Goal: Task Accomplishment & Management: Manage account settings

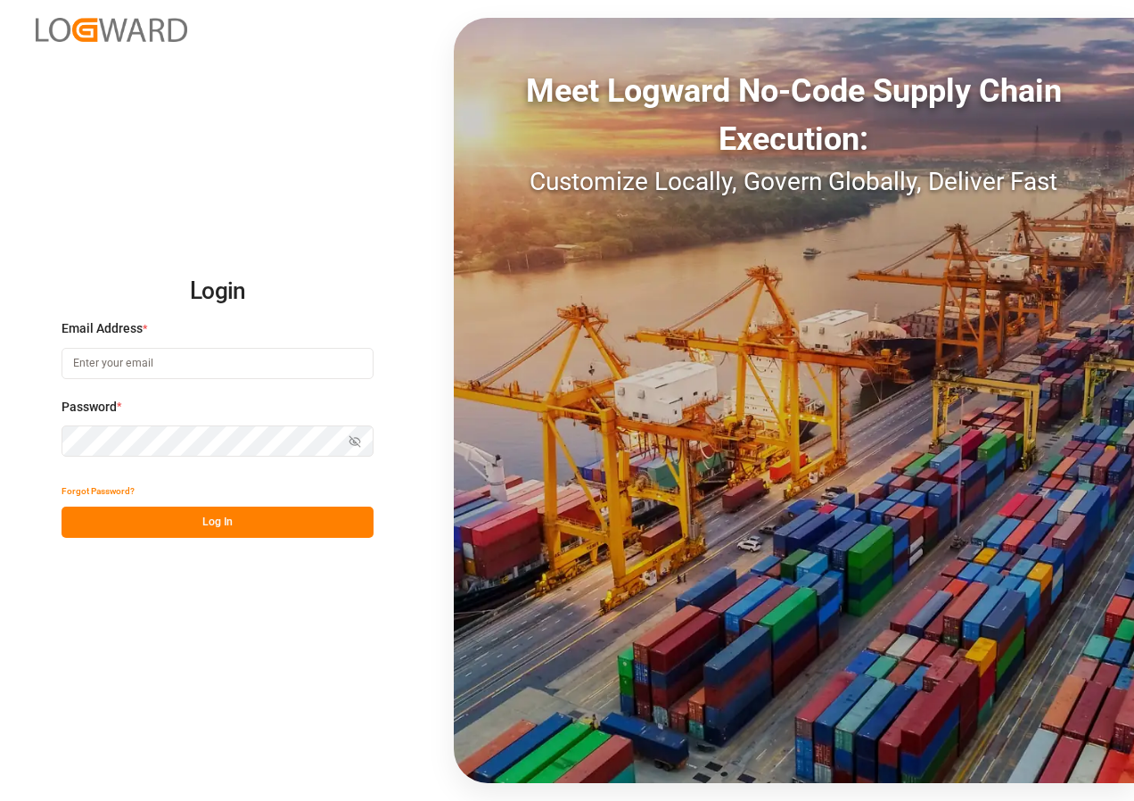
type input "[EMAIL_ADDRESS][DOMAIN_NAME]"
drag, startPoint x: 216, startPoint y: 523, endPoint x: 228, endPoint y: 513, distance: 16.4
click at [218, 521] on button "Log In" at bounding box center [218, 522] width 312 height 31
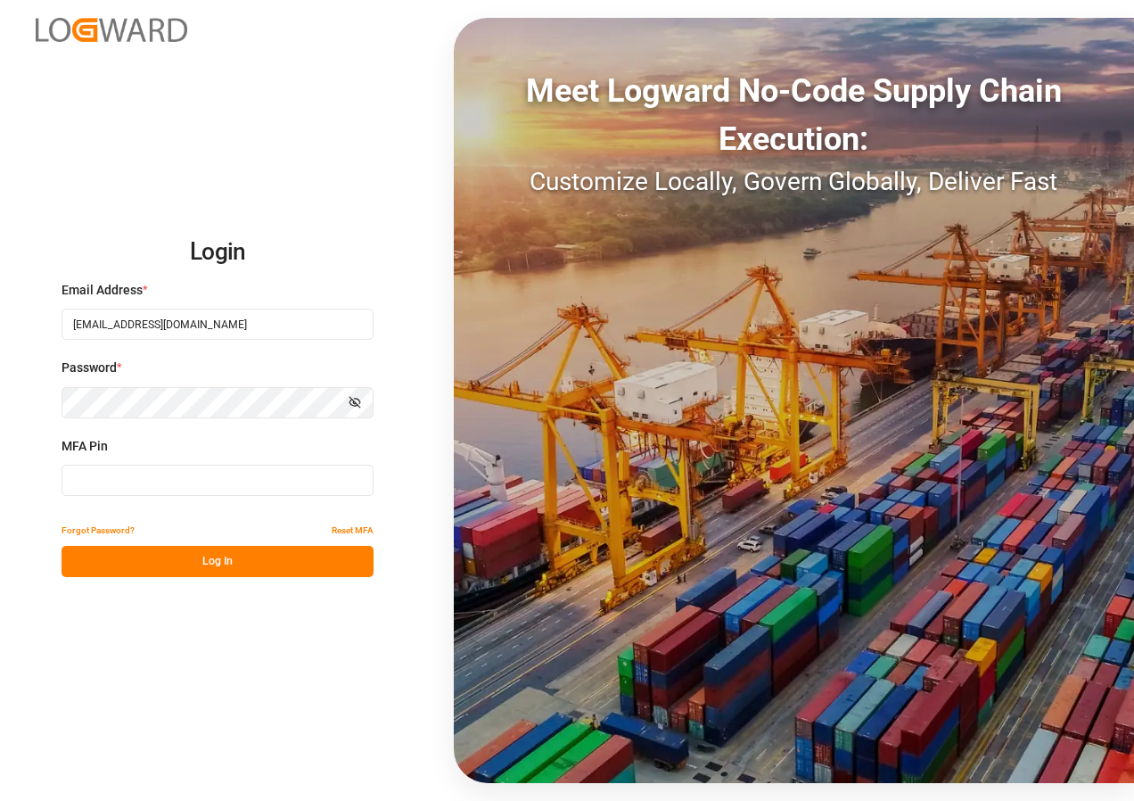
click at [223, 482] on input at bounding box center [218, 480] width 312 height 31
type input "821489"
click at [231, 557] on button "Log In" at bounding box center [218, 561] width 312 height 31
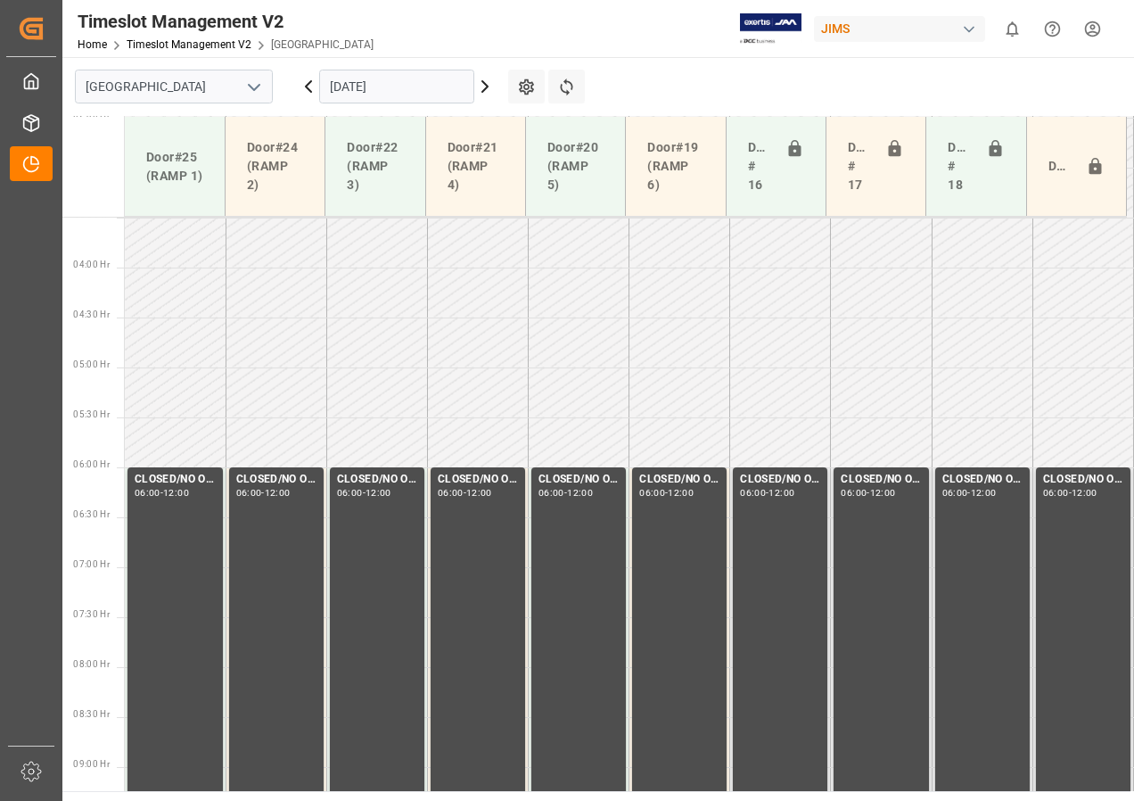
scroll to position [190, 0]
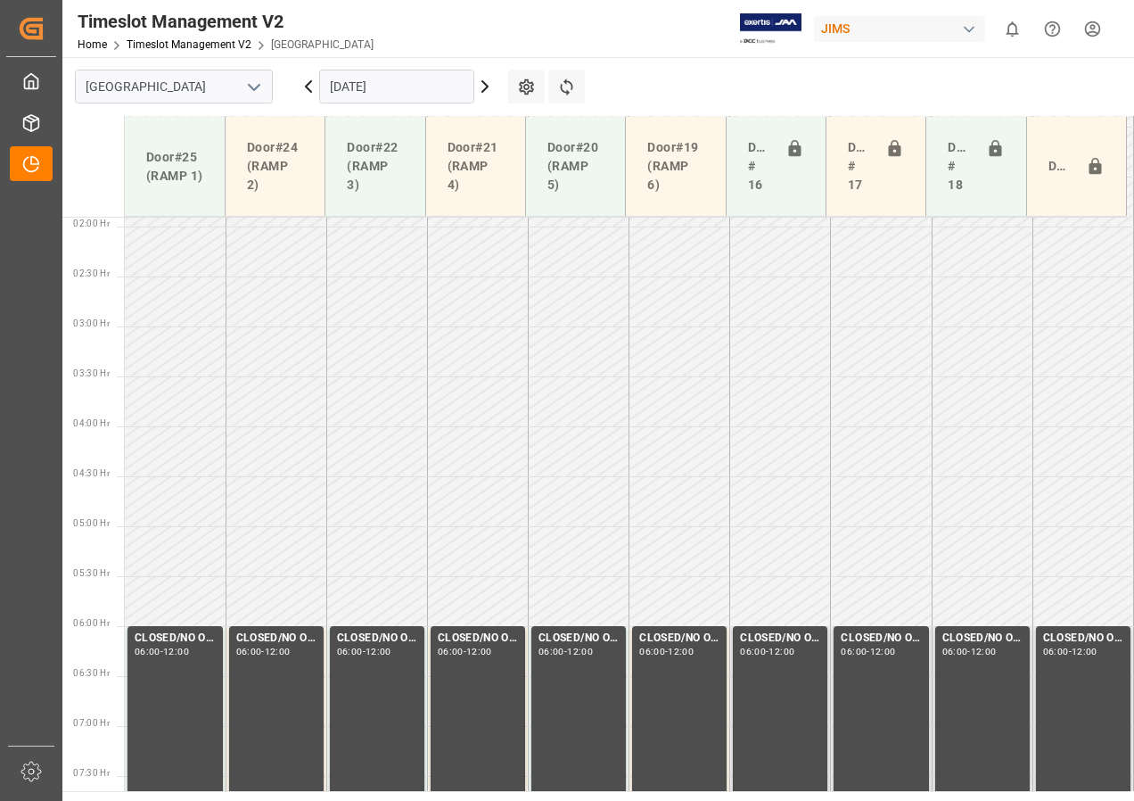
click at [481, 83] on icon at bounding box center [484, 86] width 21 height 21
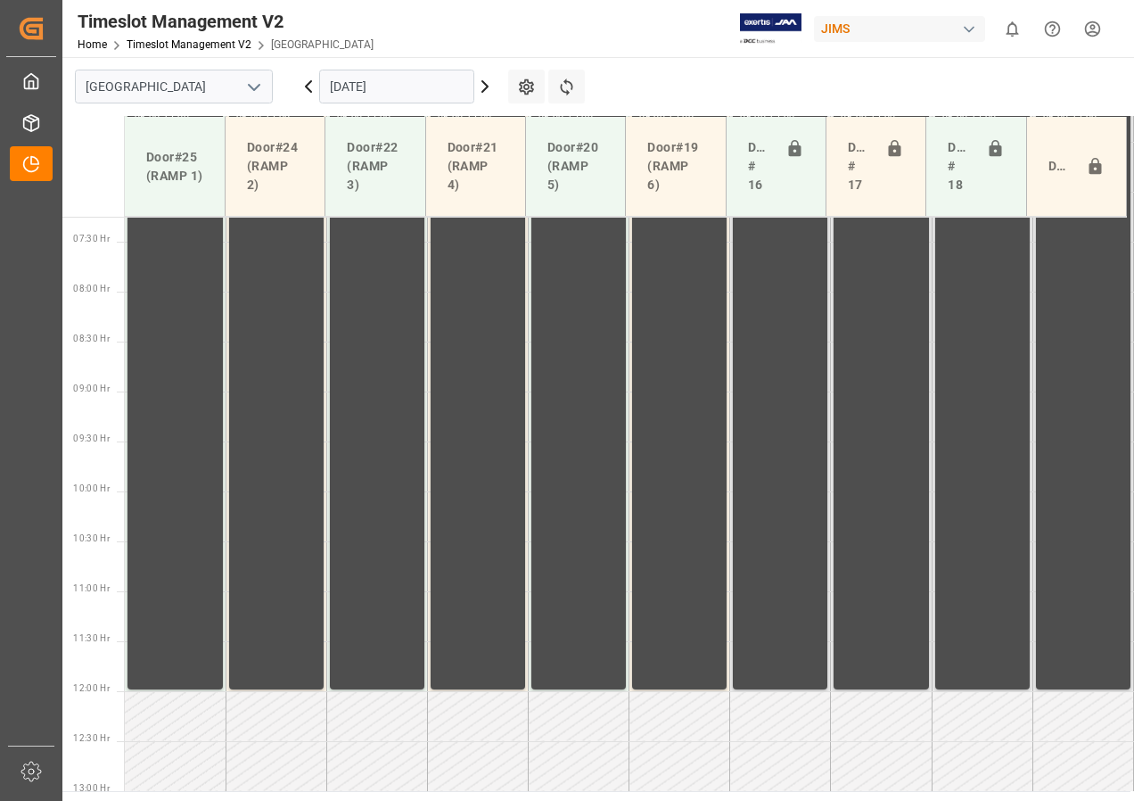
scroll to position [725, 0]
click at [483, 86] on icon at bounding box center [484, 86] width 21 height 21
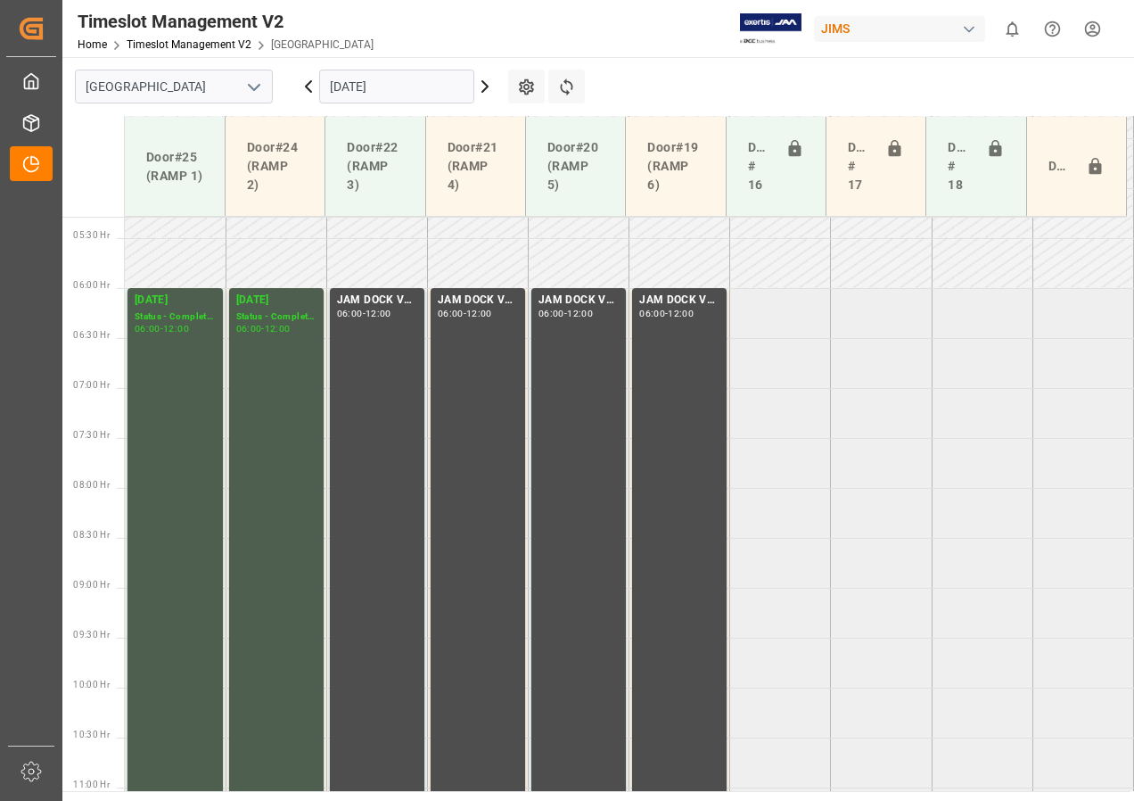
scroll to position [547, 0]
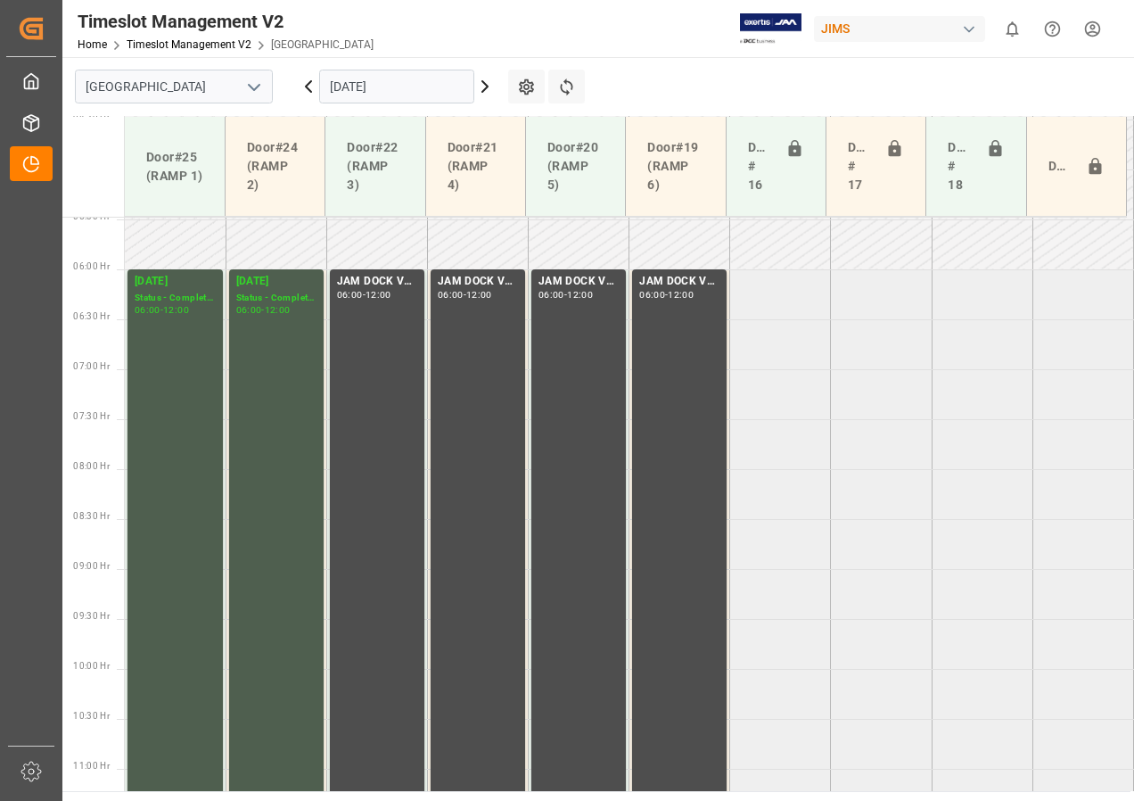
click at [483, 85] on icon at bounding box center [484, 86] width 21 height 21
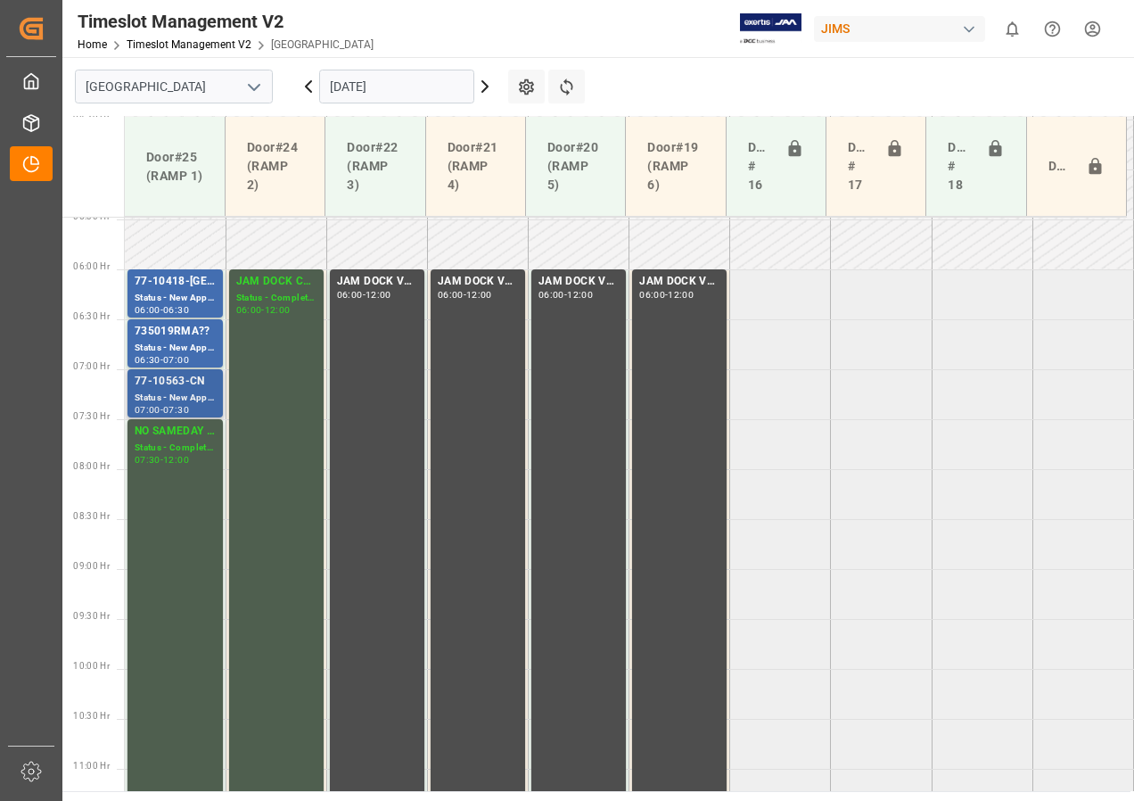
click at [185, 380] on div "77-10563-CN" at bounding box center [175, 382] width 81 height 18
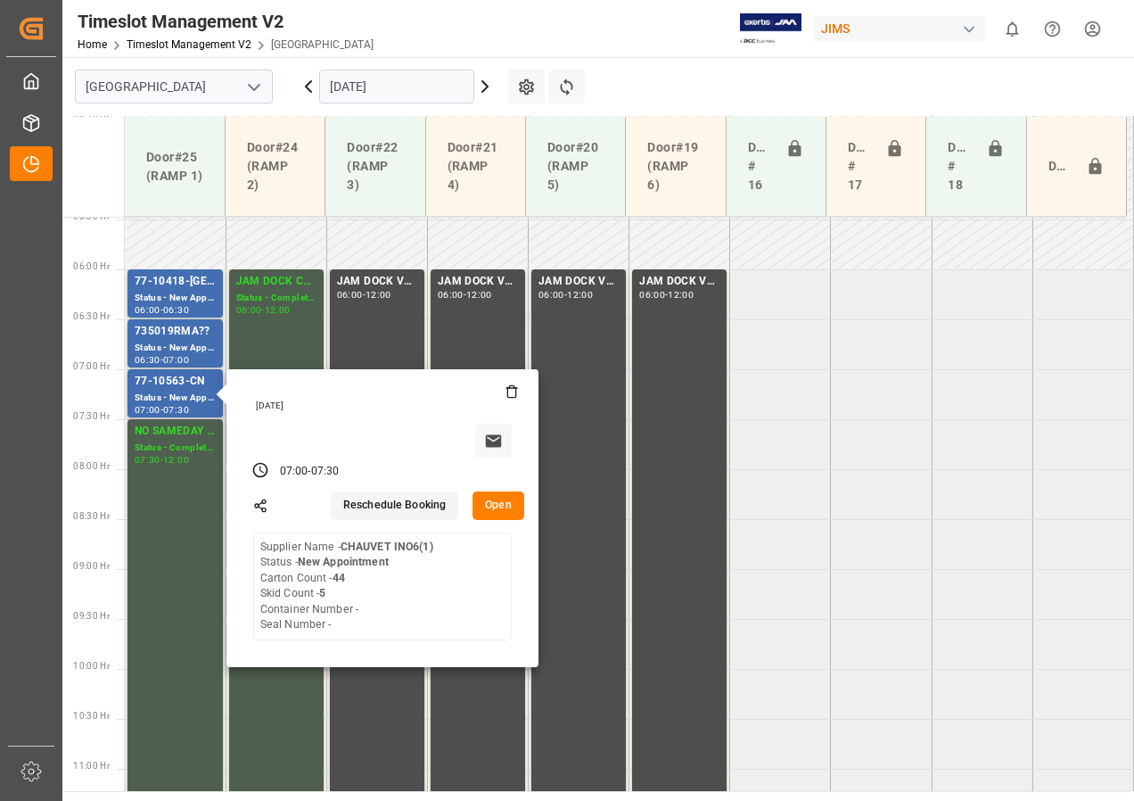
click at [501, 501] on button "Open" at bounding box center [499, 505] width 52 height 29
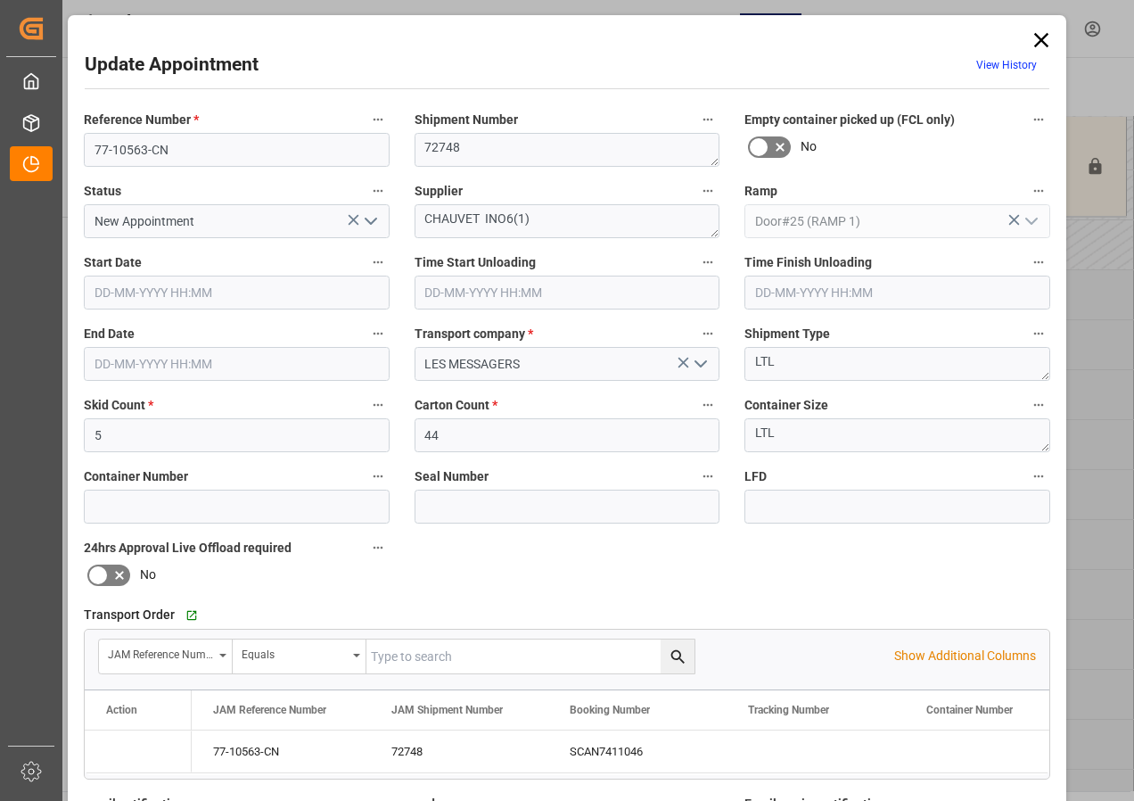
type input "5"
type input "44"
type input "[DATE] 07:00"
type input "[DATE] 07:30"
type input "[DATE] 15:19"
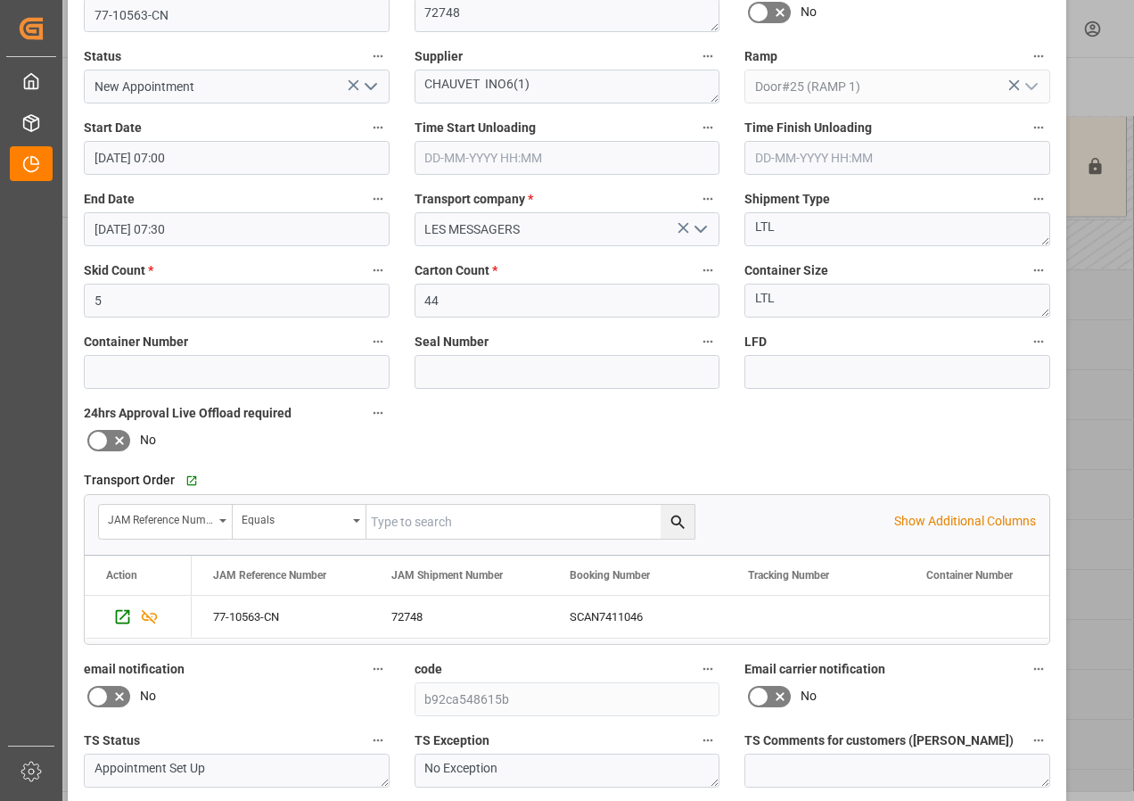
scroll to position [0, 0]
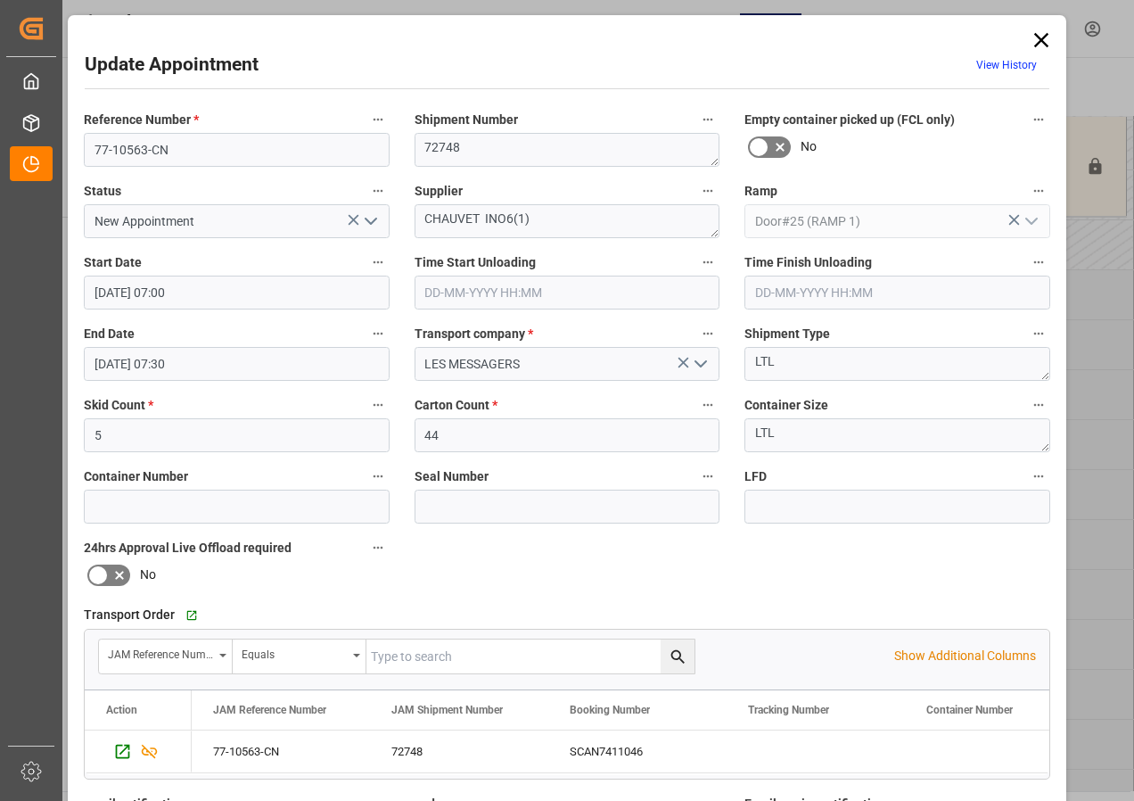
click at [1034, 31] on icon at bounding box center [1041, 40] width 25 height 25
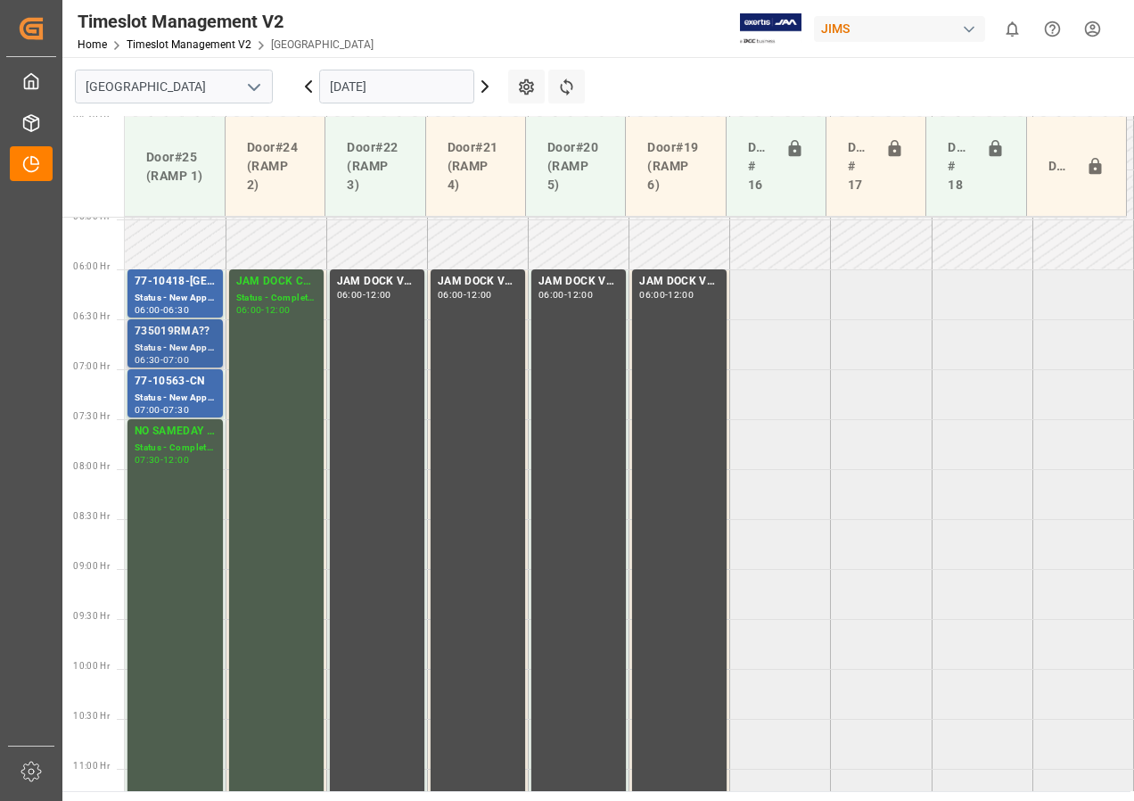
click at [148, 337] on div "735019RMA??" at bounding box center [175, 332] width 81 height 18
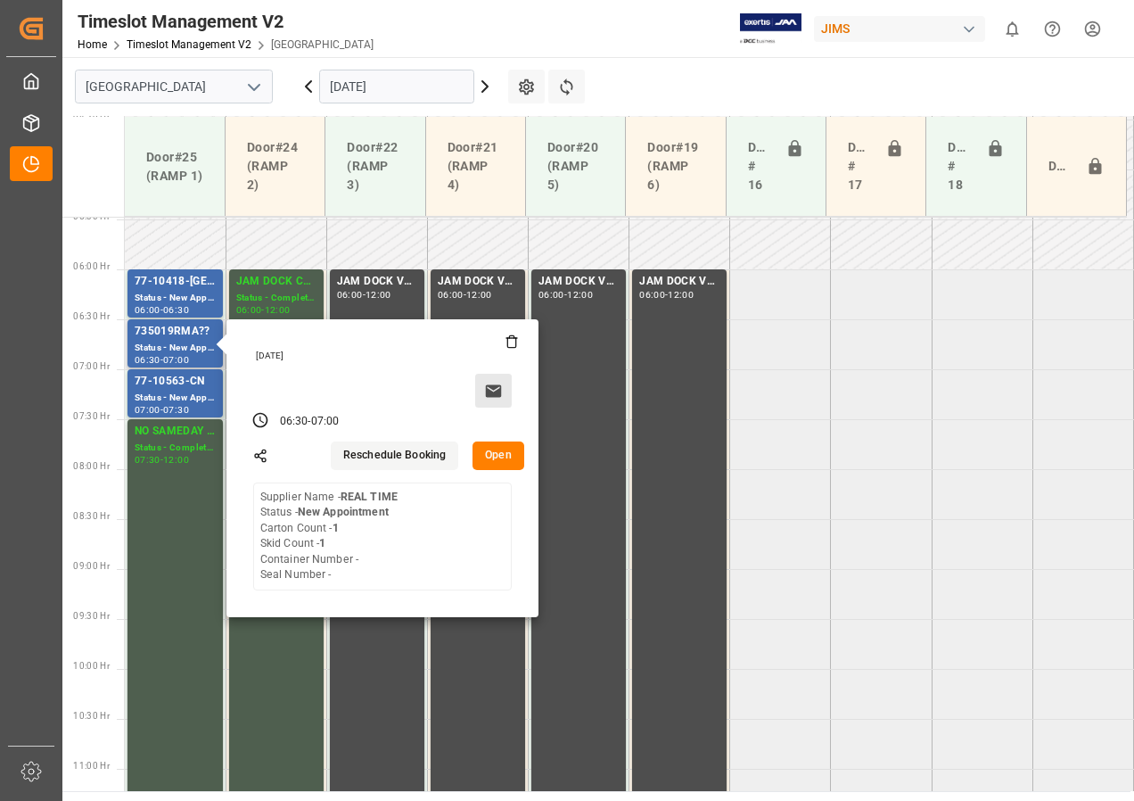
click at [492, 390] on icon at bounding box center [493, 391] width 19 height 19
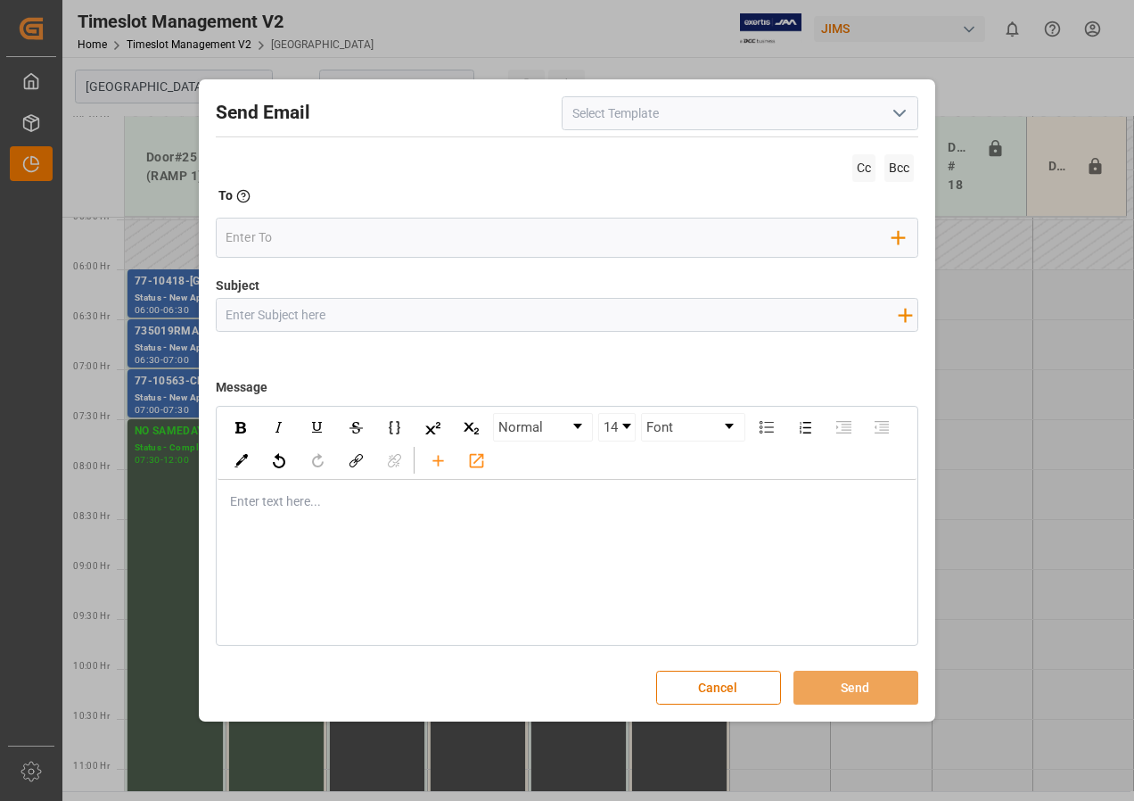
click at [902, 114] on polyline "open menu" at bounding box center [899, 113] width 11 height 5
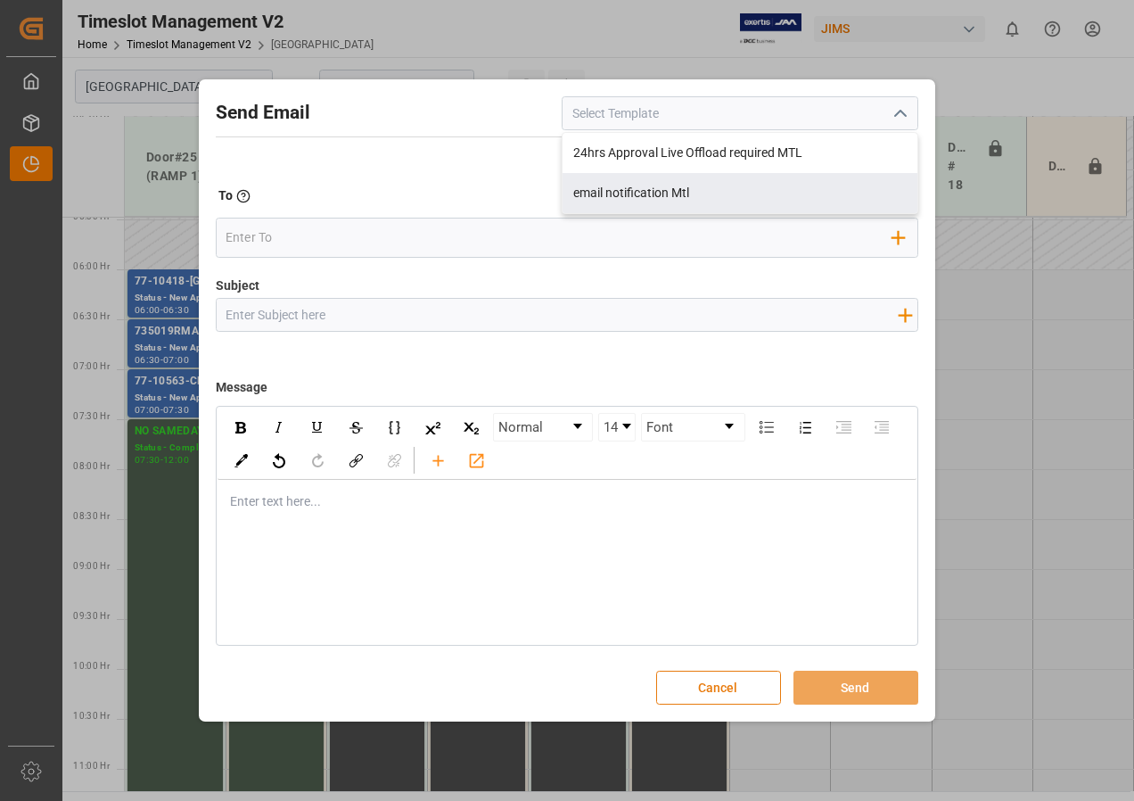
click at [711, 680] on button "Cancel" at bounding box center [718, 688] width 125 height 34
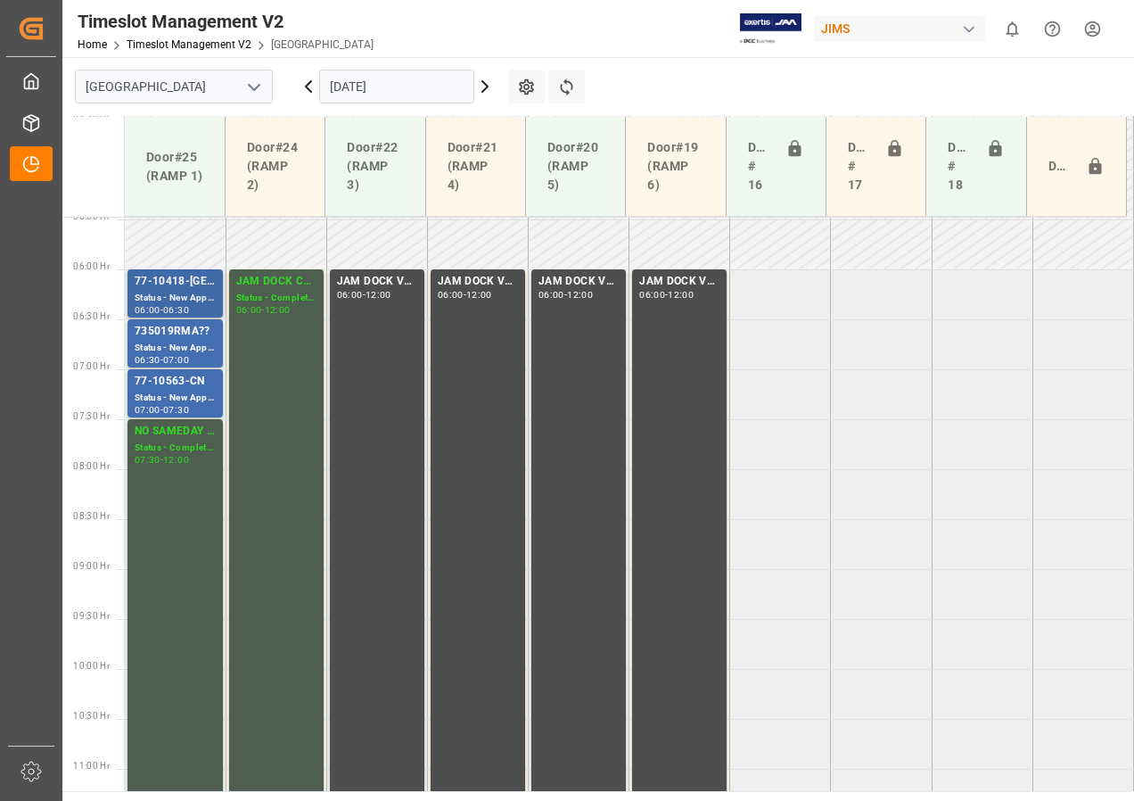
click at [188, 287] on div "77-10418-[GEOGRAPHIC_DATA](IN07/11 lines)" at bounding box center [175, 282] width 81 height 18
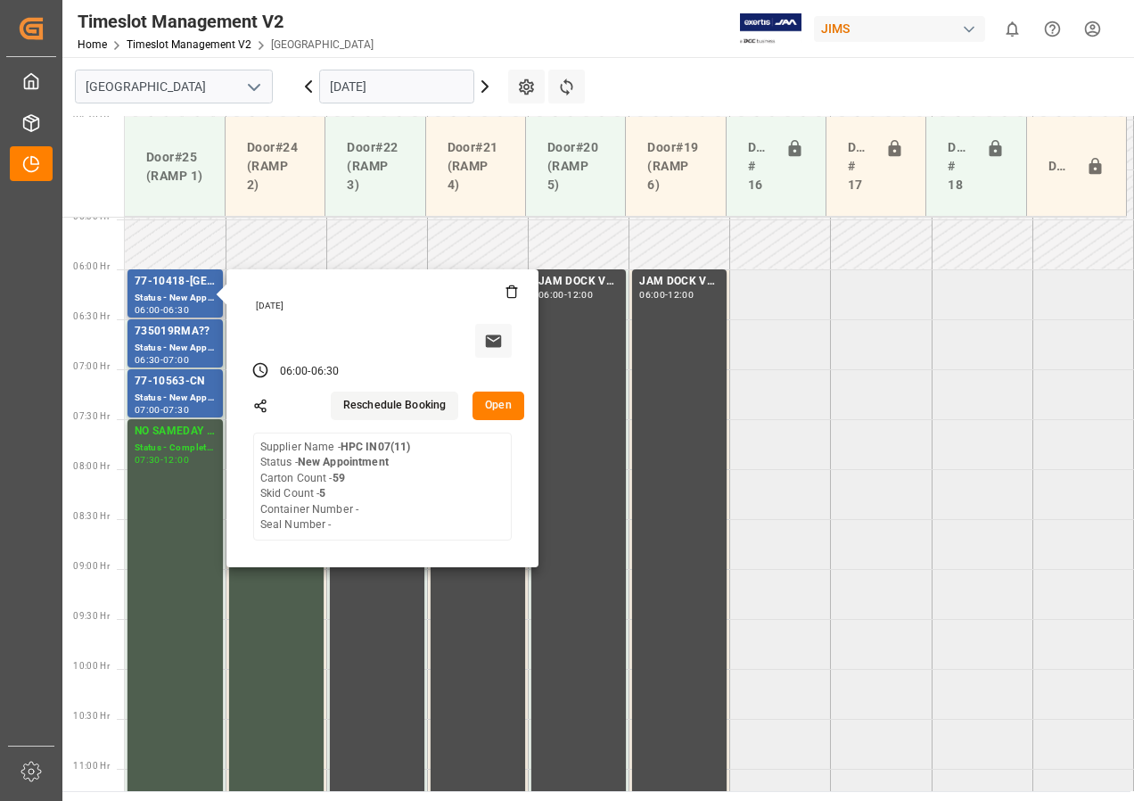
click at [383, 405] on button "Reschedule Booking" at bounding box center [395, 405] width 128 height 29
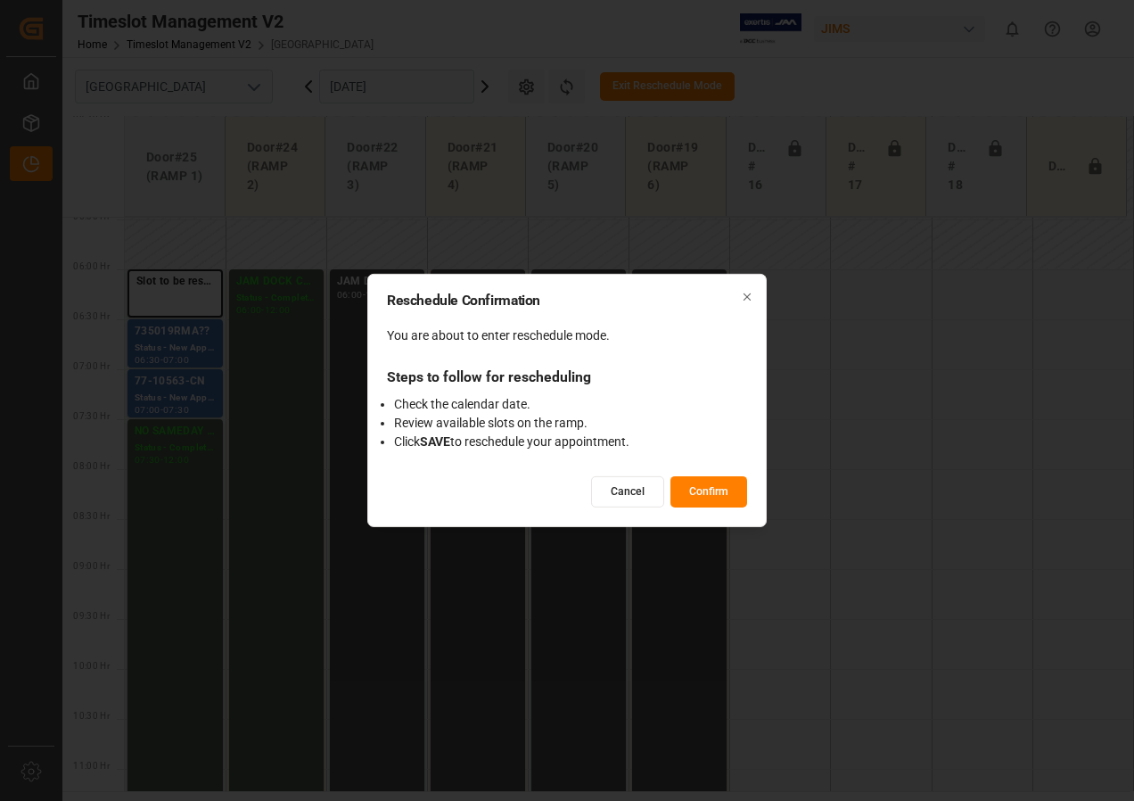
click at [705, 487] on button "Confirm" at bounding box center [709, 491] width 77 height 31
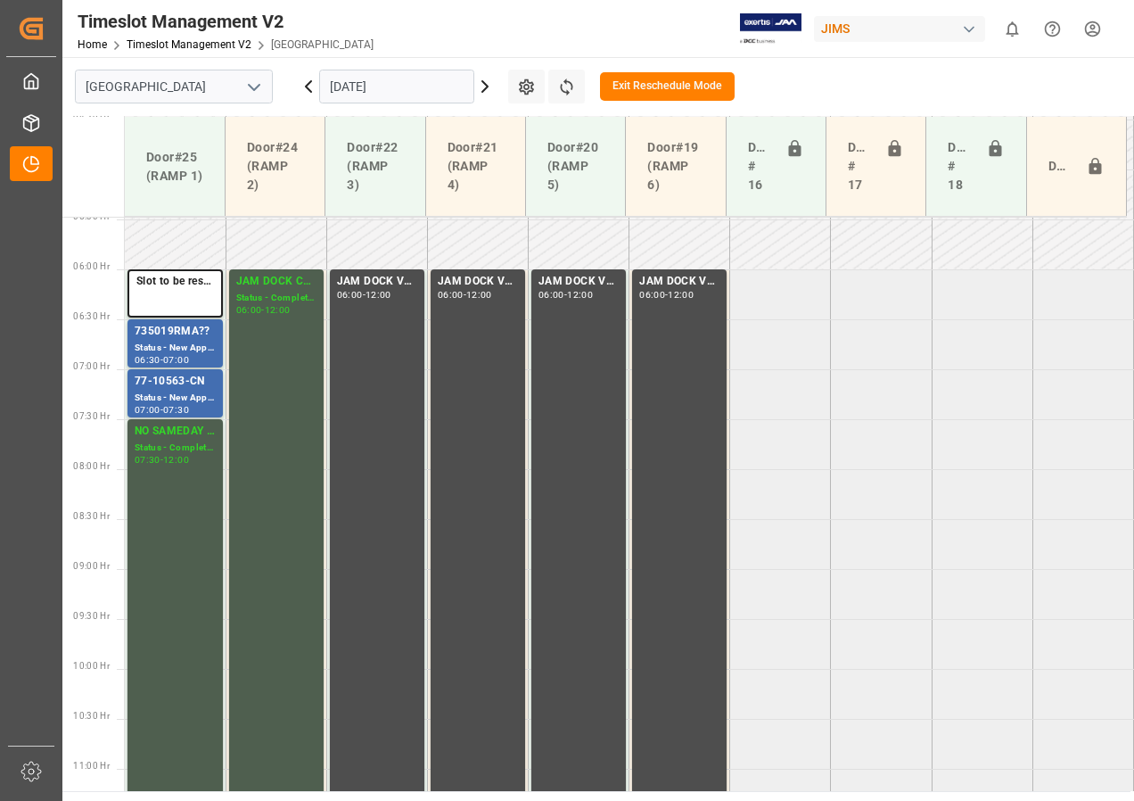
click at [647, 87] on button "Exit Reschedule Mode" at bounding box center [667, 86] width 135 height 29
click at [178, 281] on div "77-10418-[GEOGRAPHIC_DATA](IN07/11 lines)" at bounding box center [175, 282] width 81 height 18
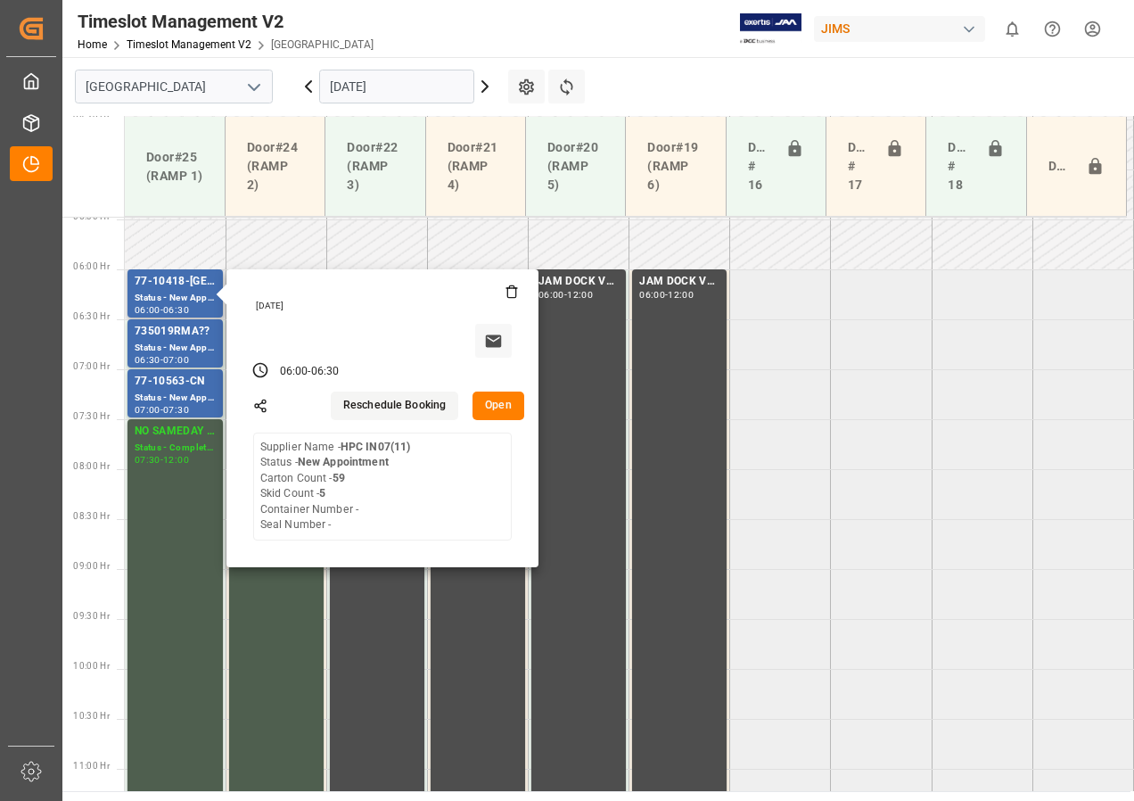
click at [504, 411] on button "Open" at bounding box center [499, 405] width 52 height 29
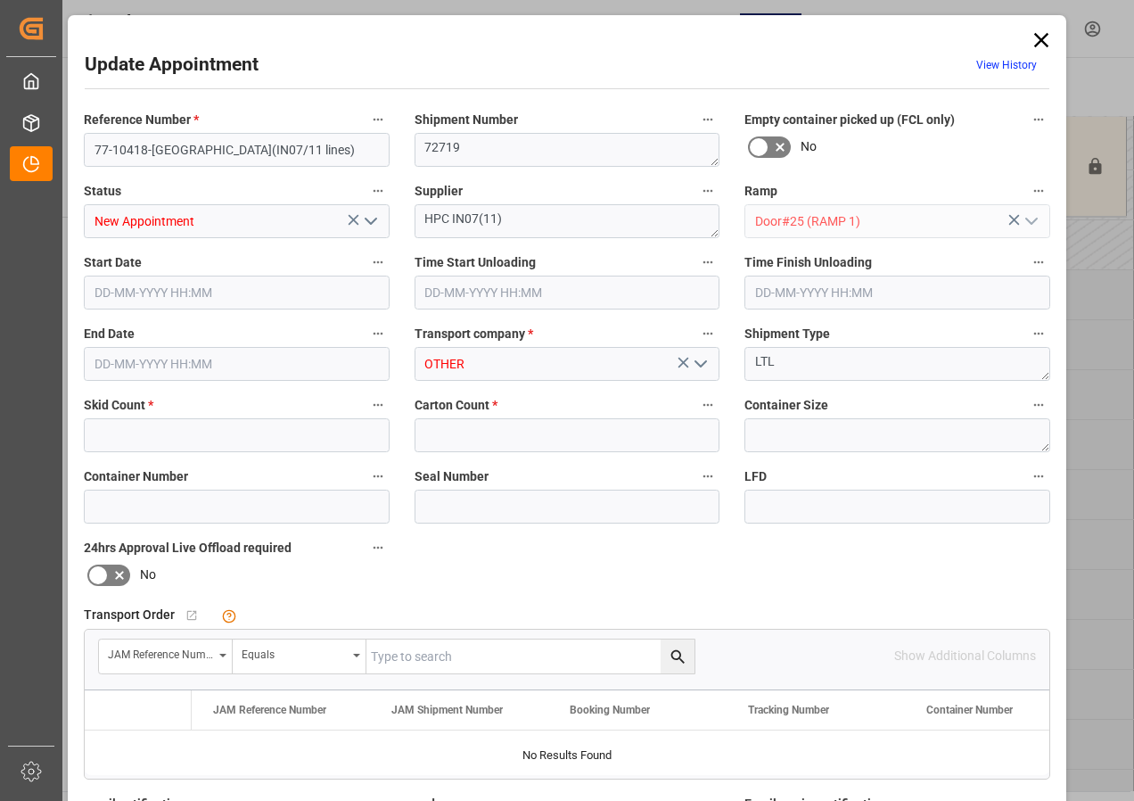
type input "5"
type input "59"
type input "[DATE] 06:00"
type input "[DATE] 06:30"
type input "[DATE] 10:37"
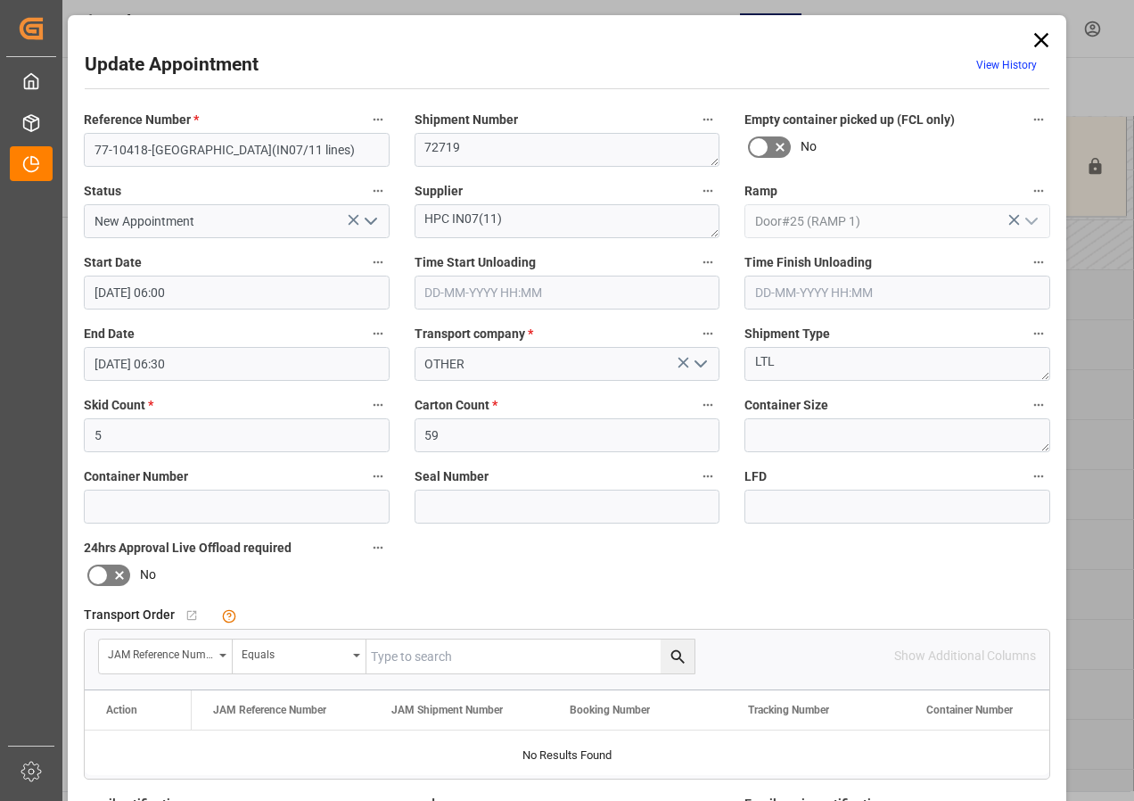
click at [1035, 42] on icon at bounding box center [1041, 40] width 14 height 14
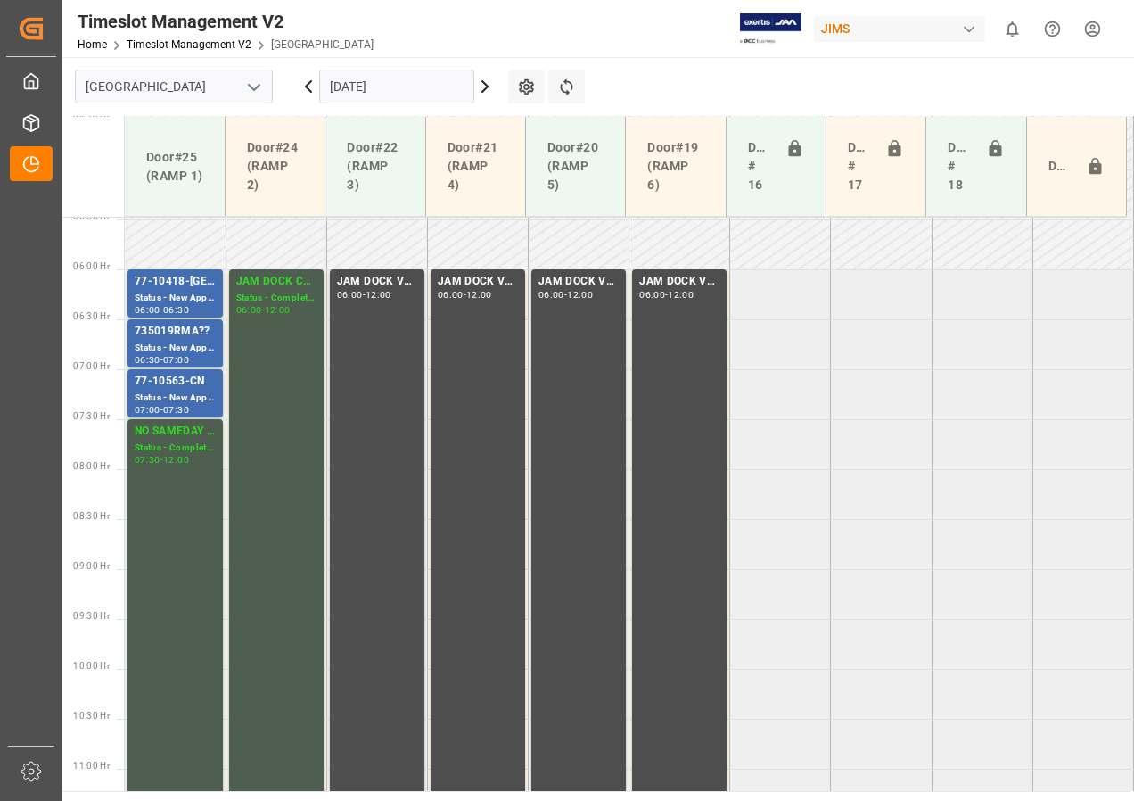
click at [482, 87] on icon at bounding box center [484, 86] width 21 height 21
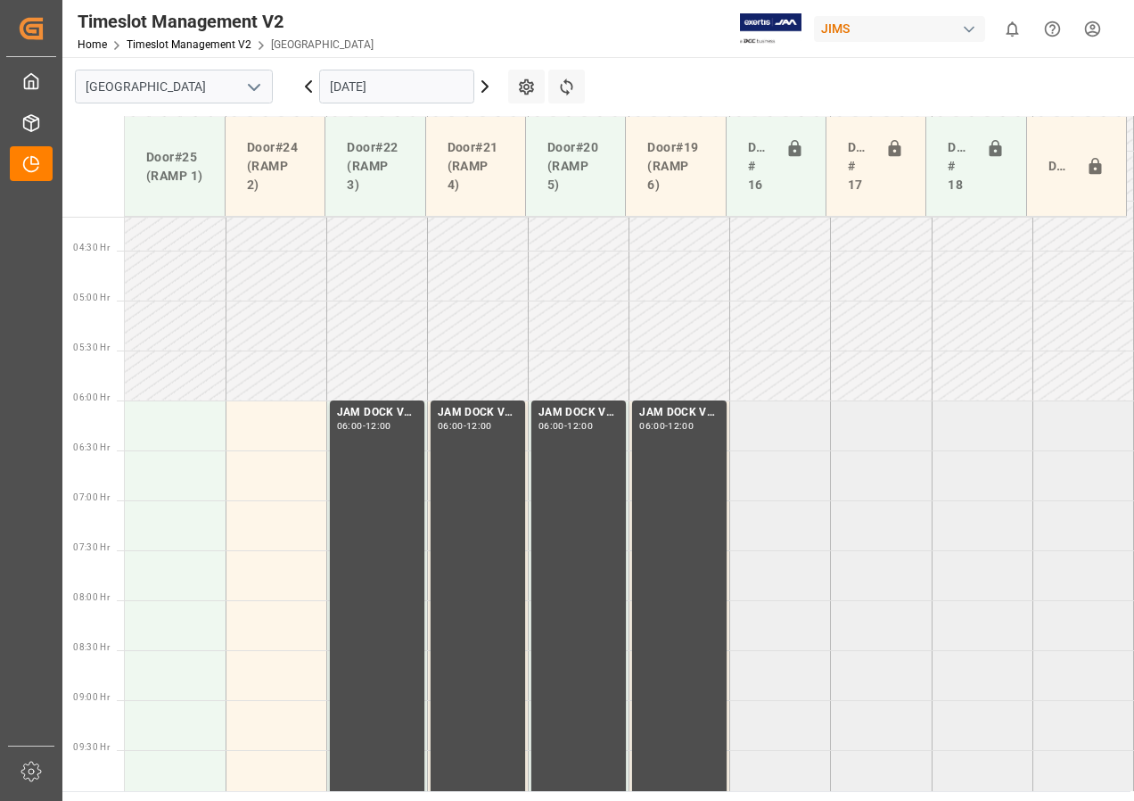
scroll to position [457, 0]
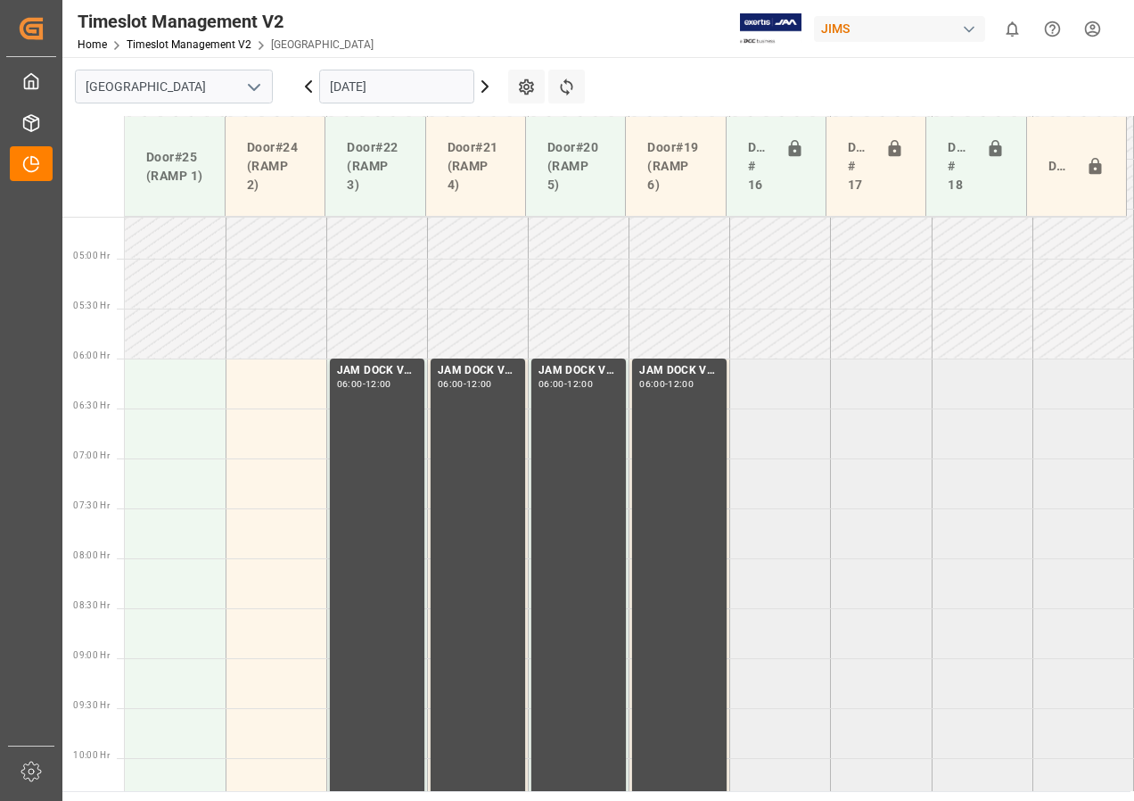
click at [487, 88] on icon at bounding box center [484, 86] width 5 height 11
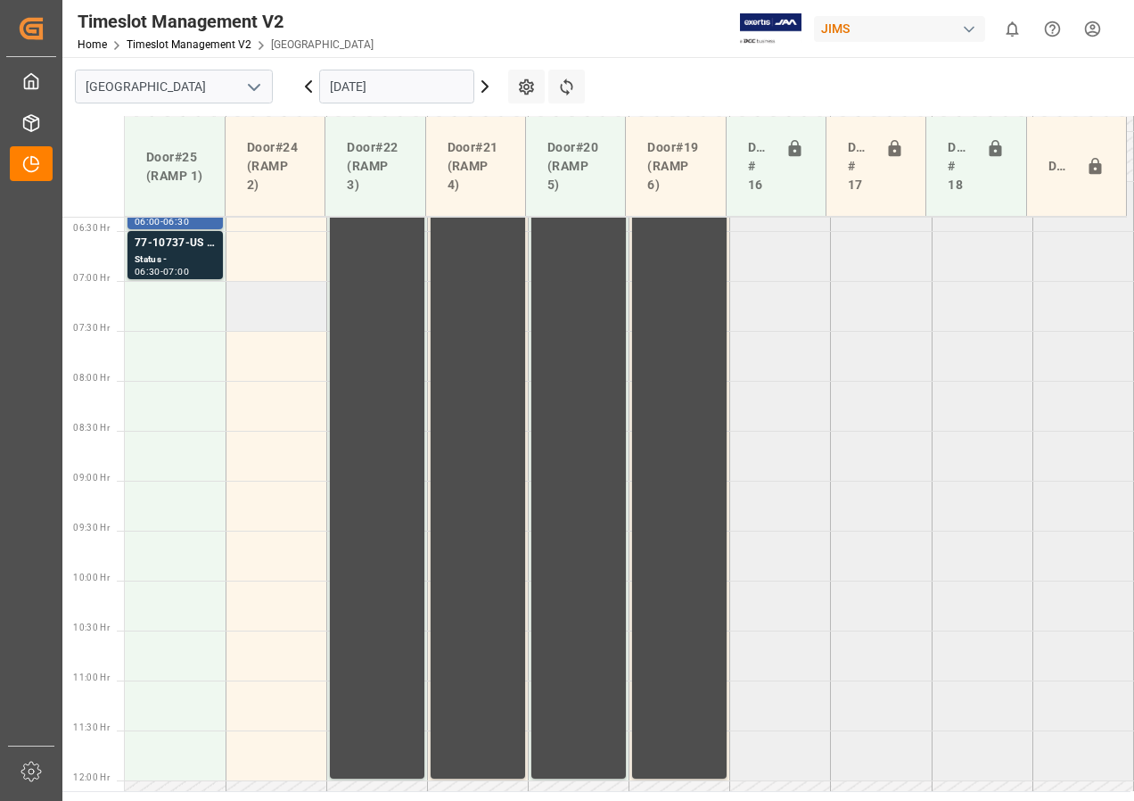
scroll to position [546, 0]
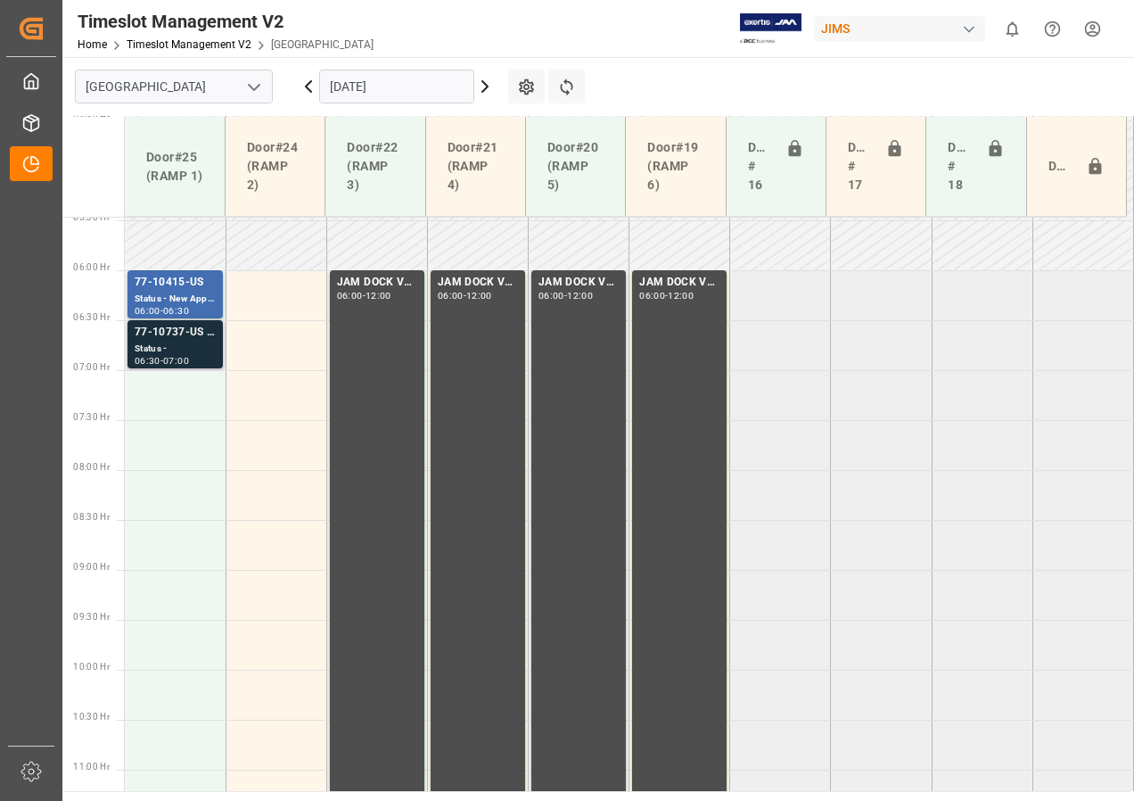
click at [163, 334] on div "77-10737-US SHIPM#/M" at bounding box center [175, 333] width 81 height 18
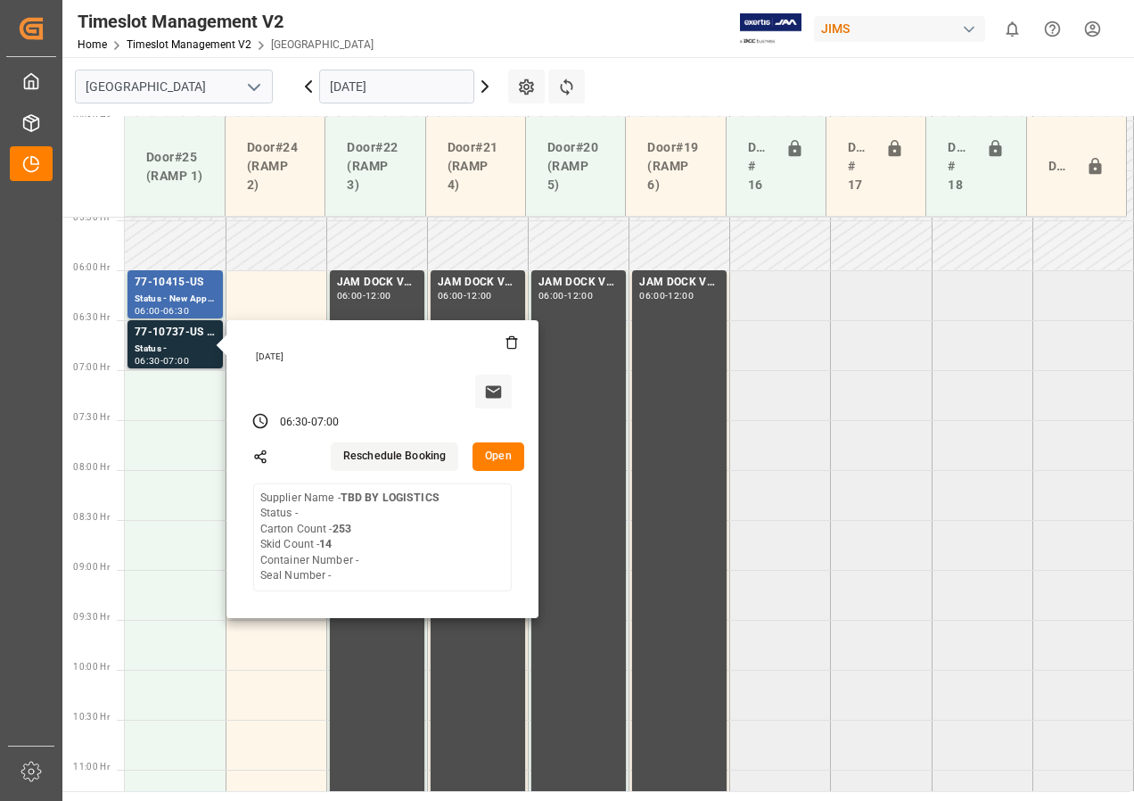
click at [490, 457] on button "Open" at bounding box center [499, 456] width 52 height 29
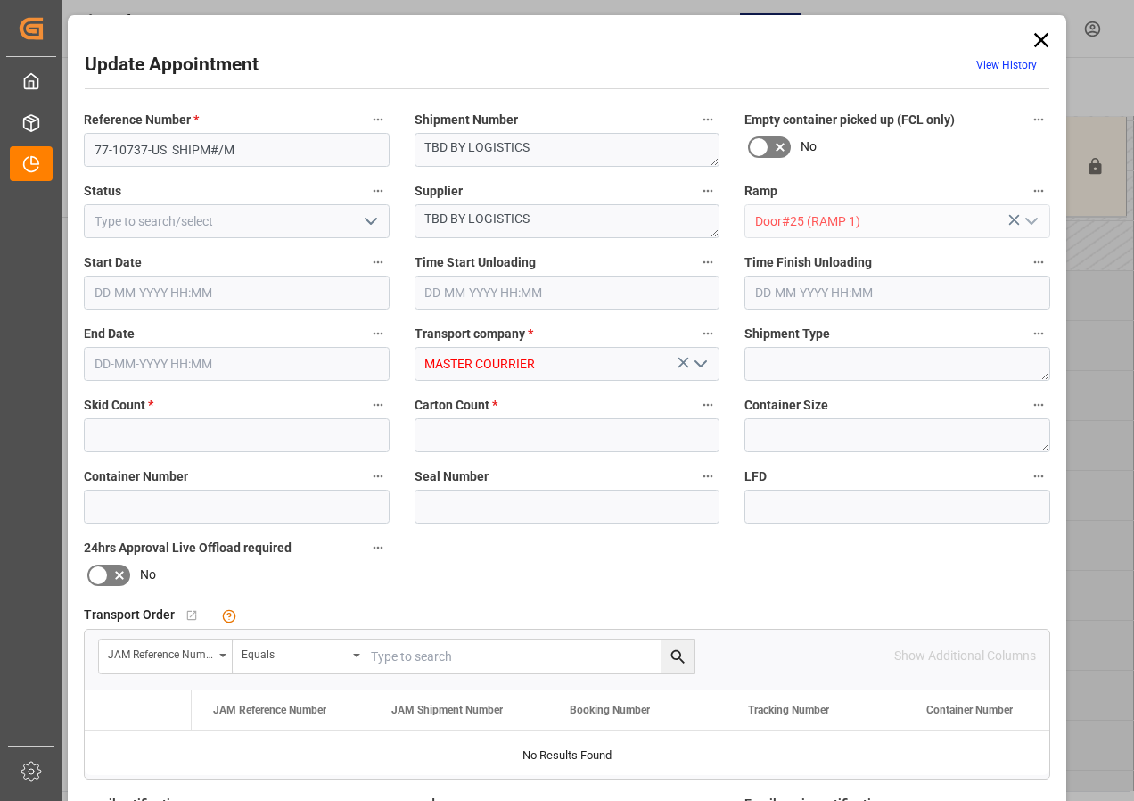
type input "14"
type input "253"
type input "[DATE] 06:30"
type input "[DATE] 07:00"
type input "[DATE] 14:40"
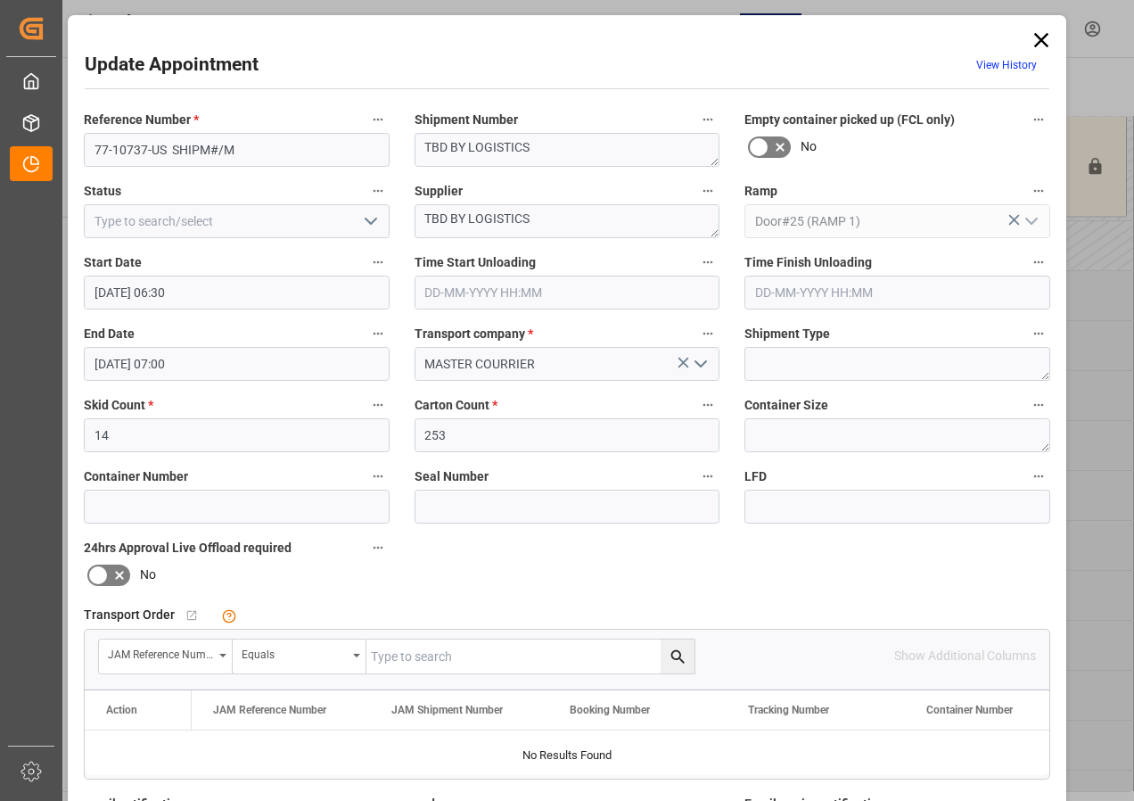
click at [391, 658] on input "text" at bounding box center [531, 656] width 328 height 34
type input "77-10737-us"
click at [671, 651] on icon "search button" at bounding box center [677, 655] width 13 height 13
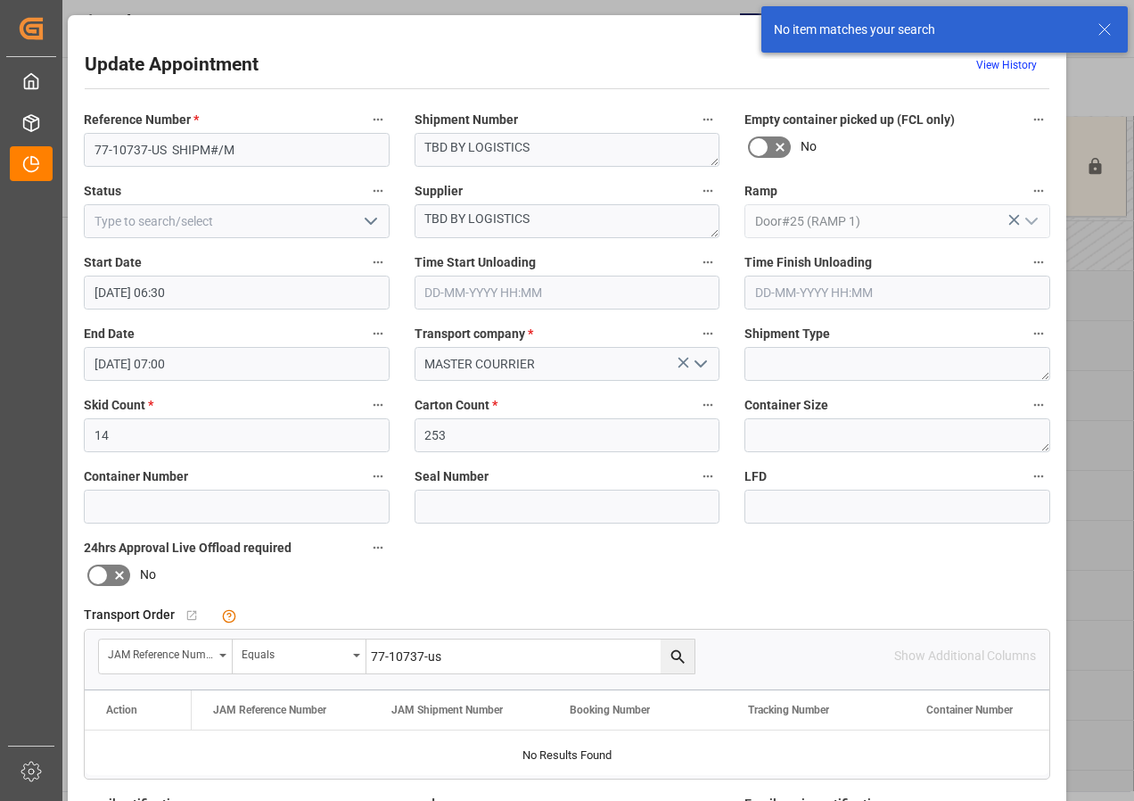
click at [1108, 28] on icon at bounding box center [1104, 29] width 21 height 21
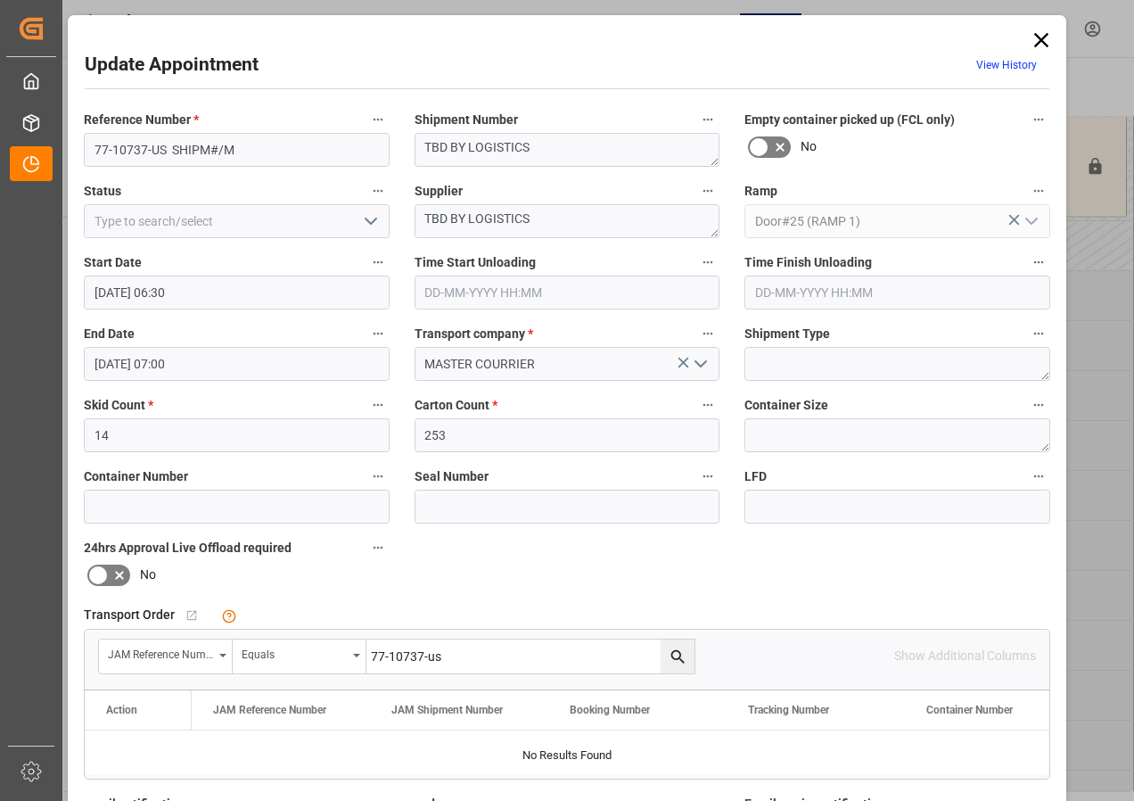
click at [1034, 38] on icon at bounding box center [1041, 40] width 25 height 25
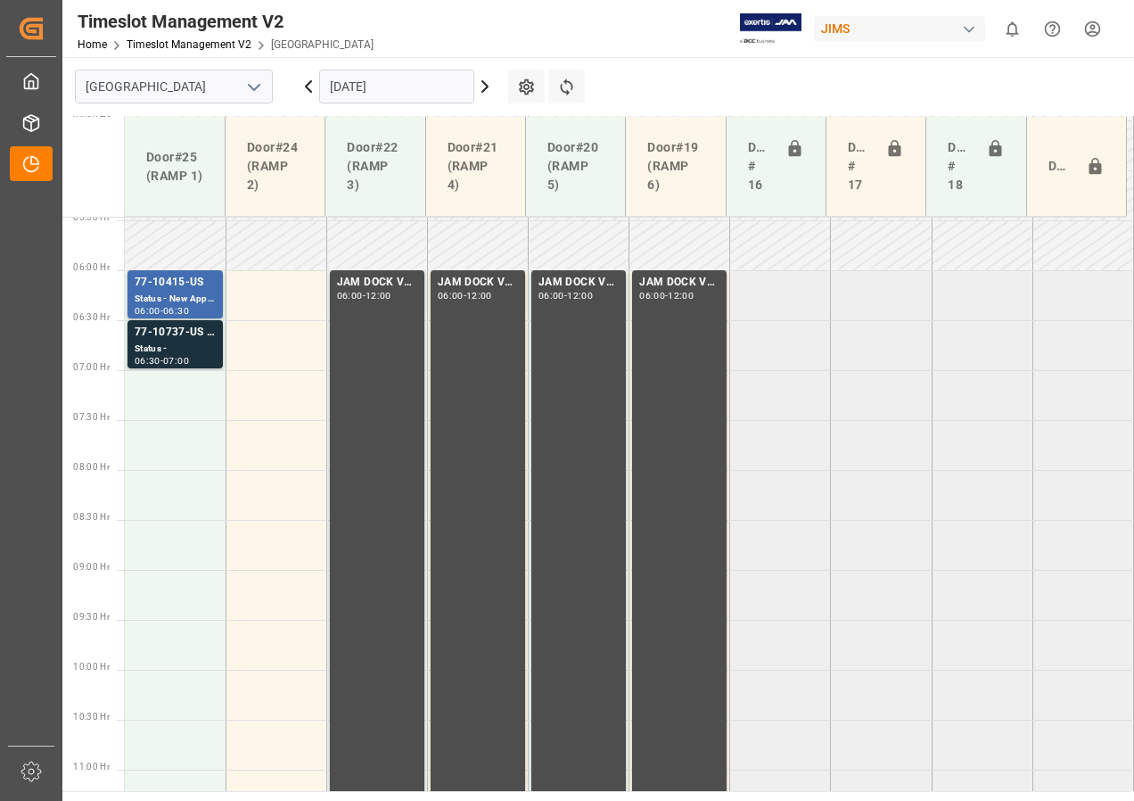
click at [484, 85] on icon at bounding box center [484, 86] width 21 height 21
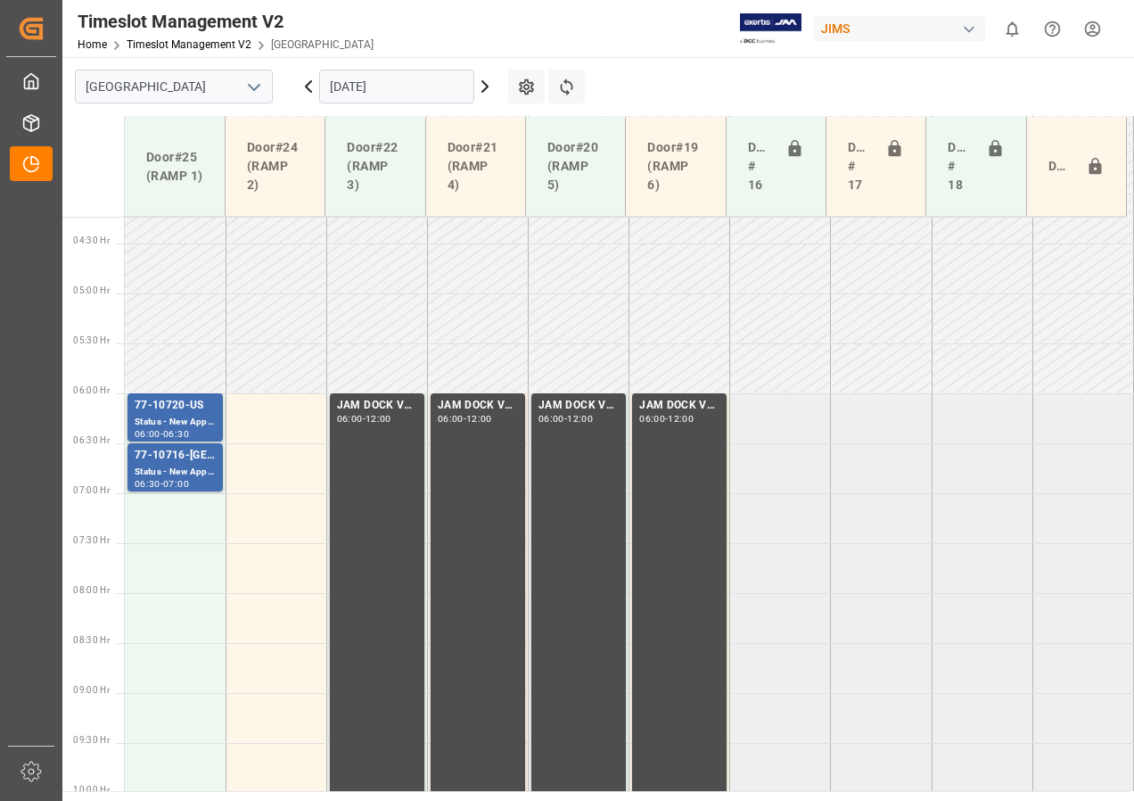
scroll to position [368, 0]
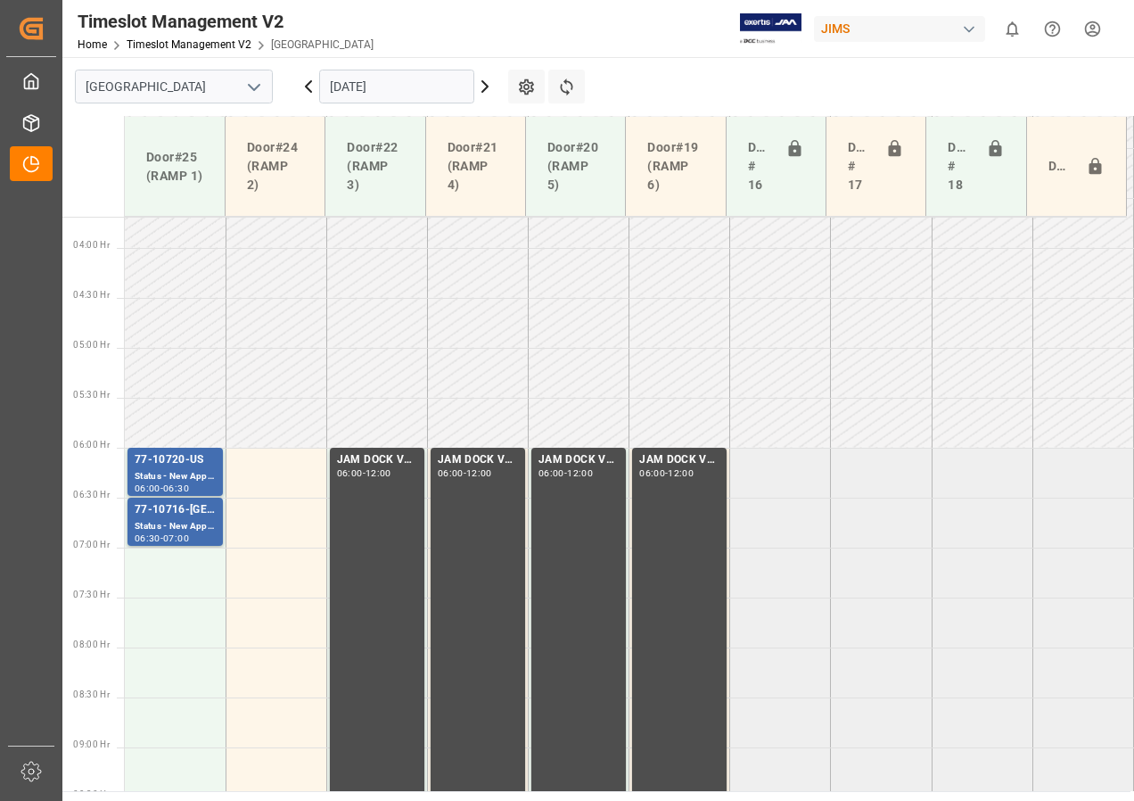
click at [490, 85] on icon at bounding box center [484, 86] width 21 height 21
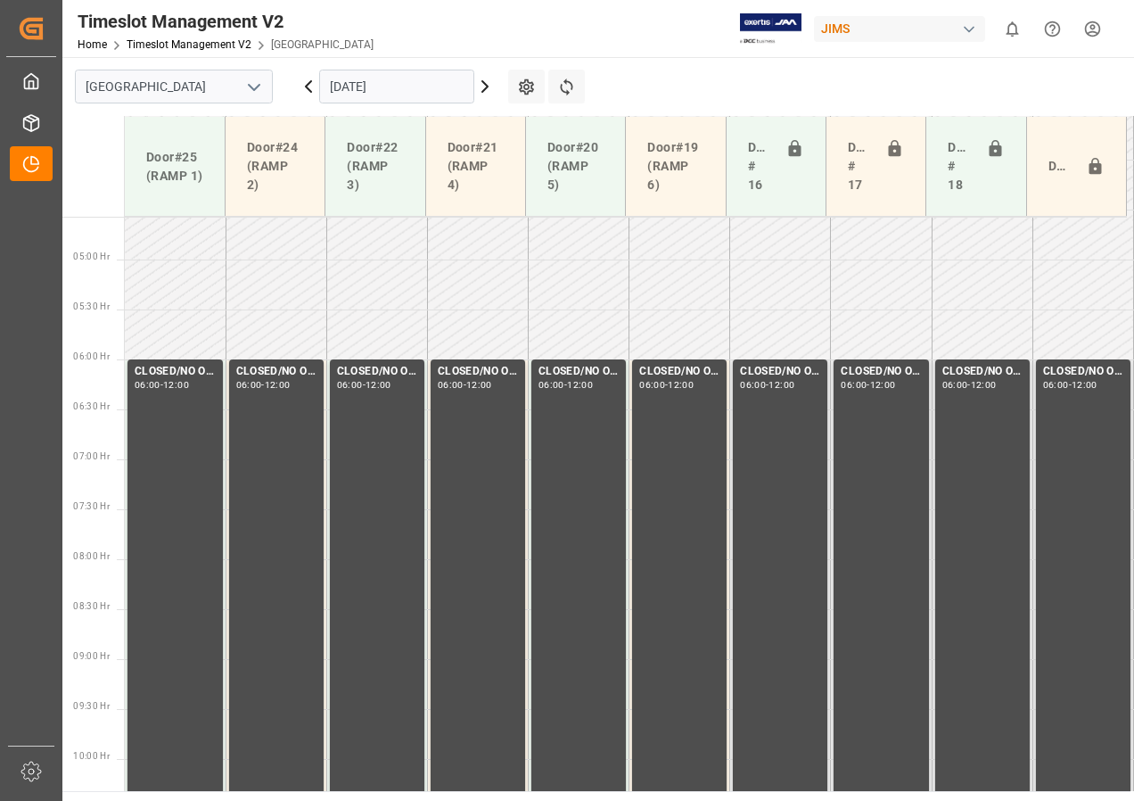
scroll to position [457, 0]
click at [307, 86] on icon at bounding box center [308, 86] width 5 height 11
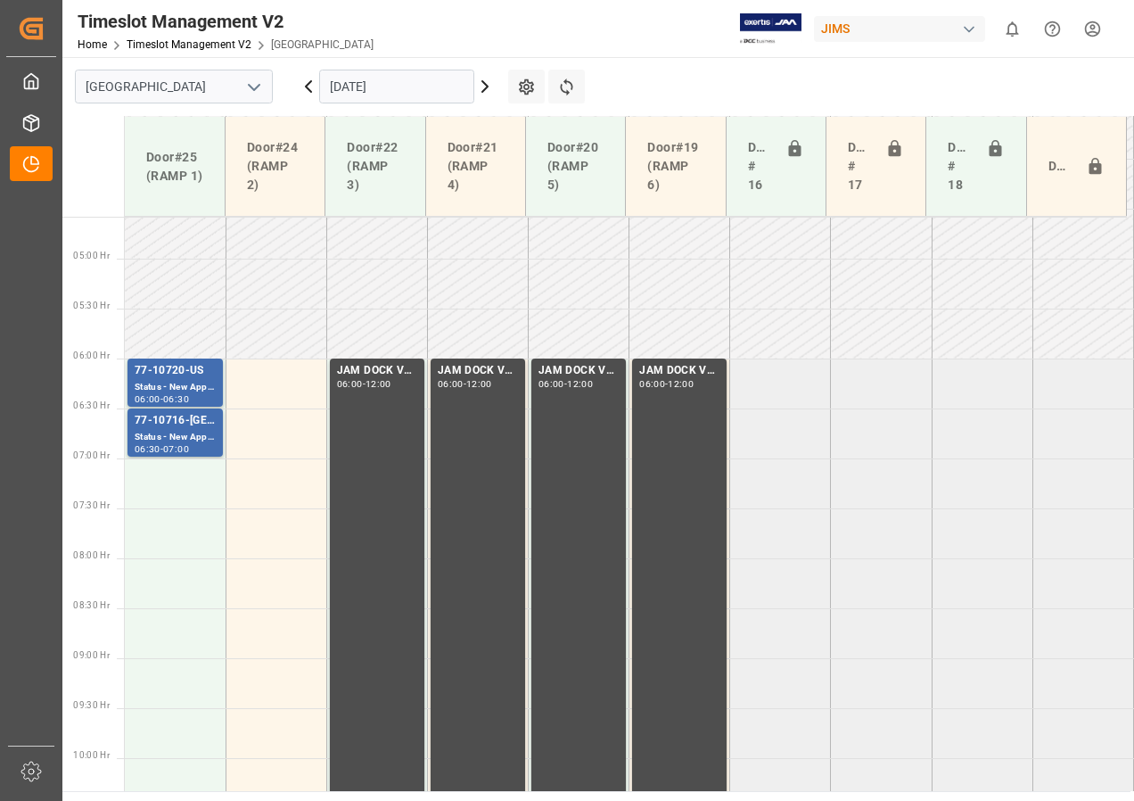
click at [309, 83] on icon at bounding box center [308, 86] width 5 height 11
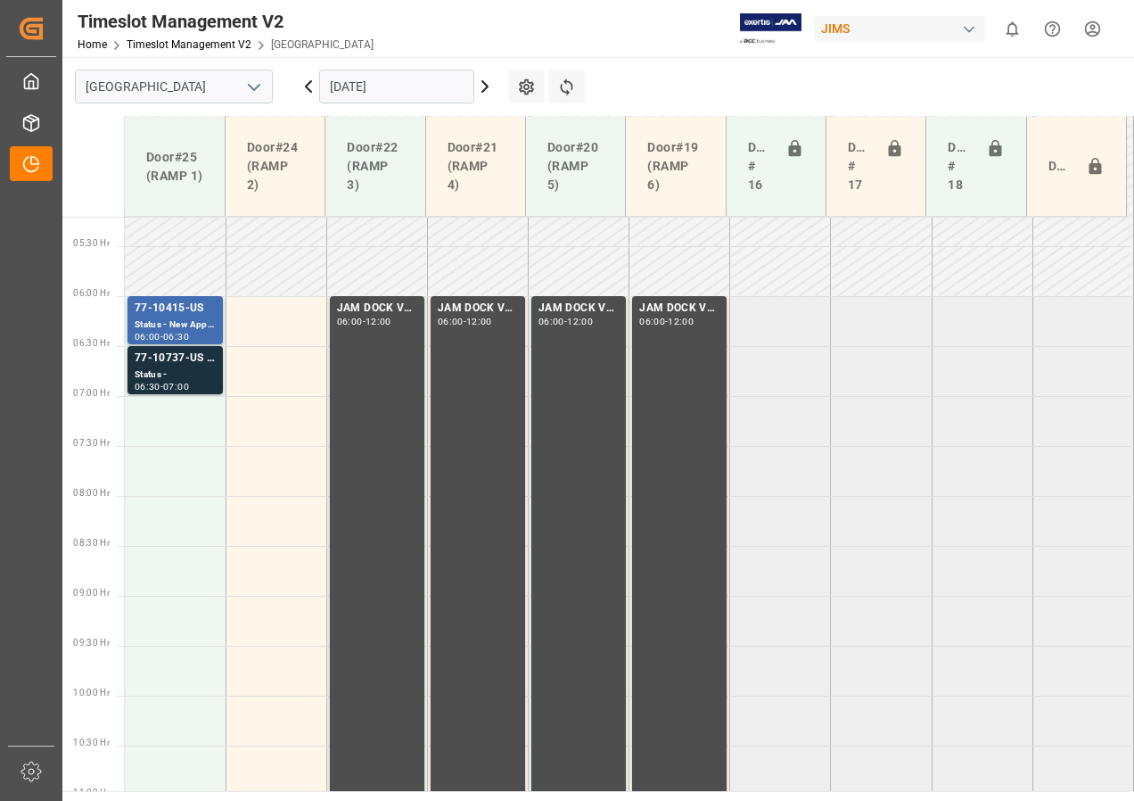
scroll to position [648, 0]
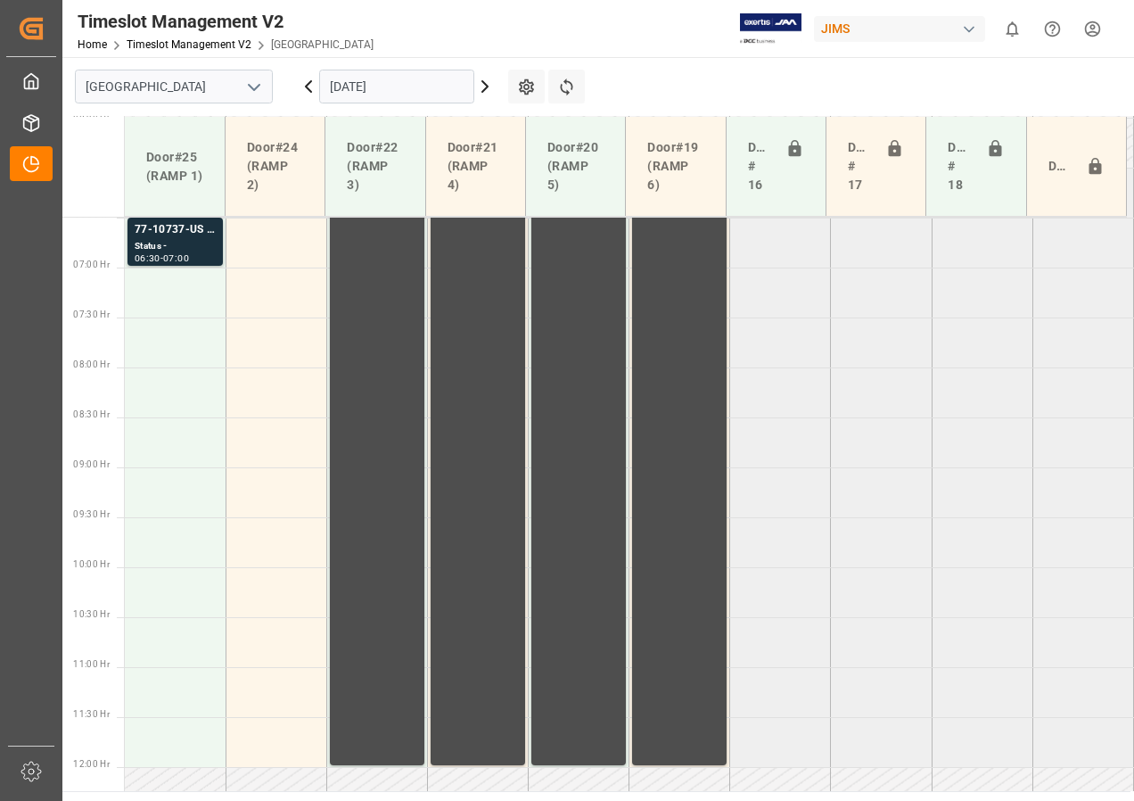
click at [302, 89] on icon at bounding box center [308, 86] width 21 height 21
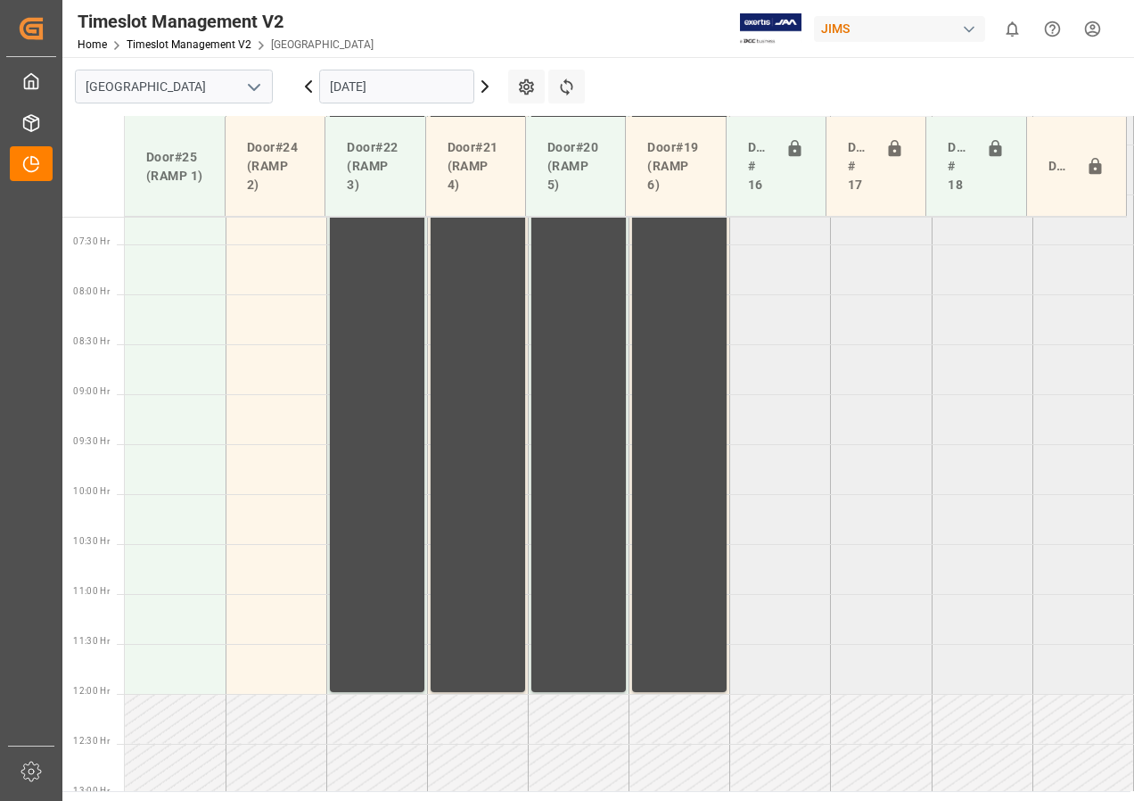
scroll to position [725, 0]
click at [306, 86] on icon at bounding box center [308, 86] width 5 height 11
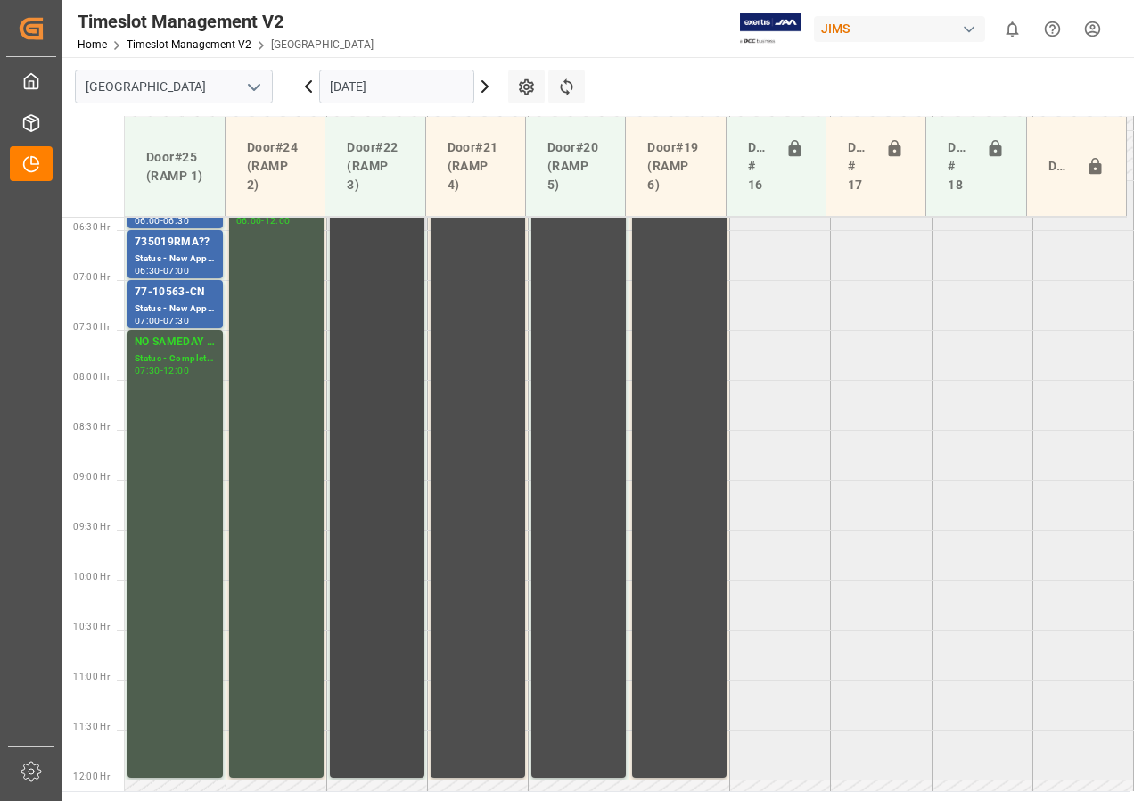
scroll to position [547, 0]
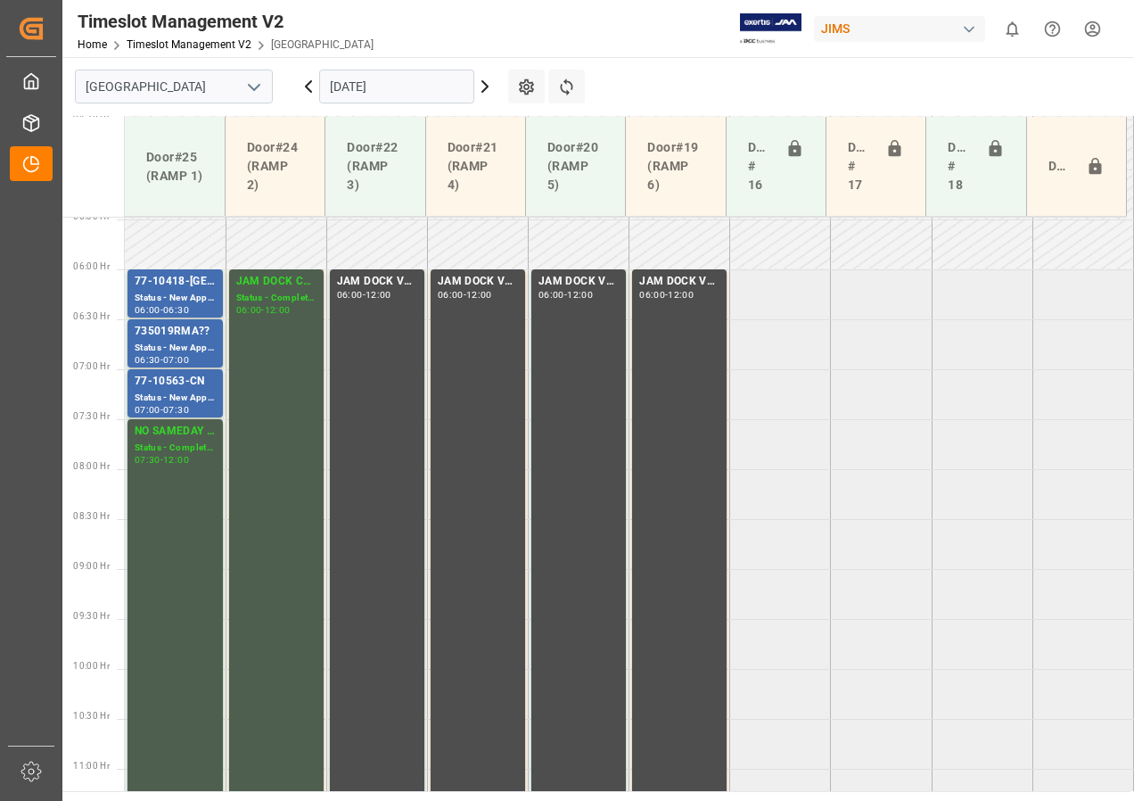
click at [488, 86] on icon at bounding box center [484, 86] width 5 height 11
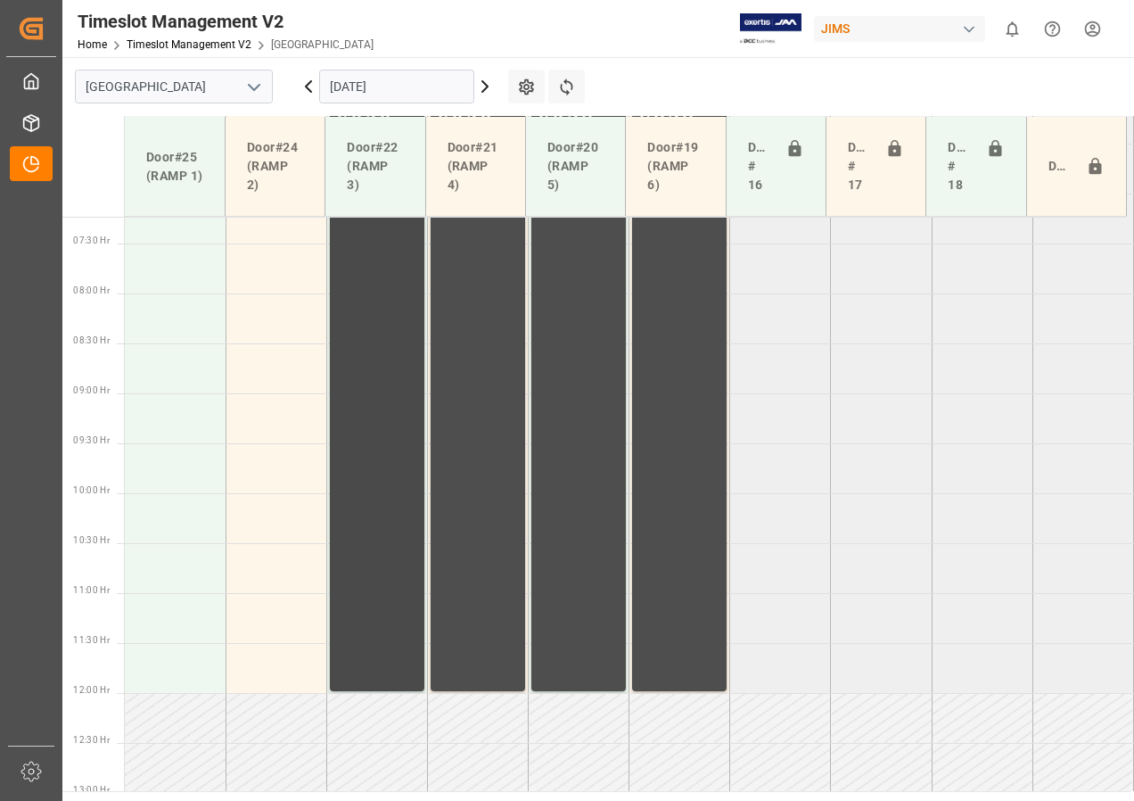
scroll to position [647, 0]
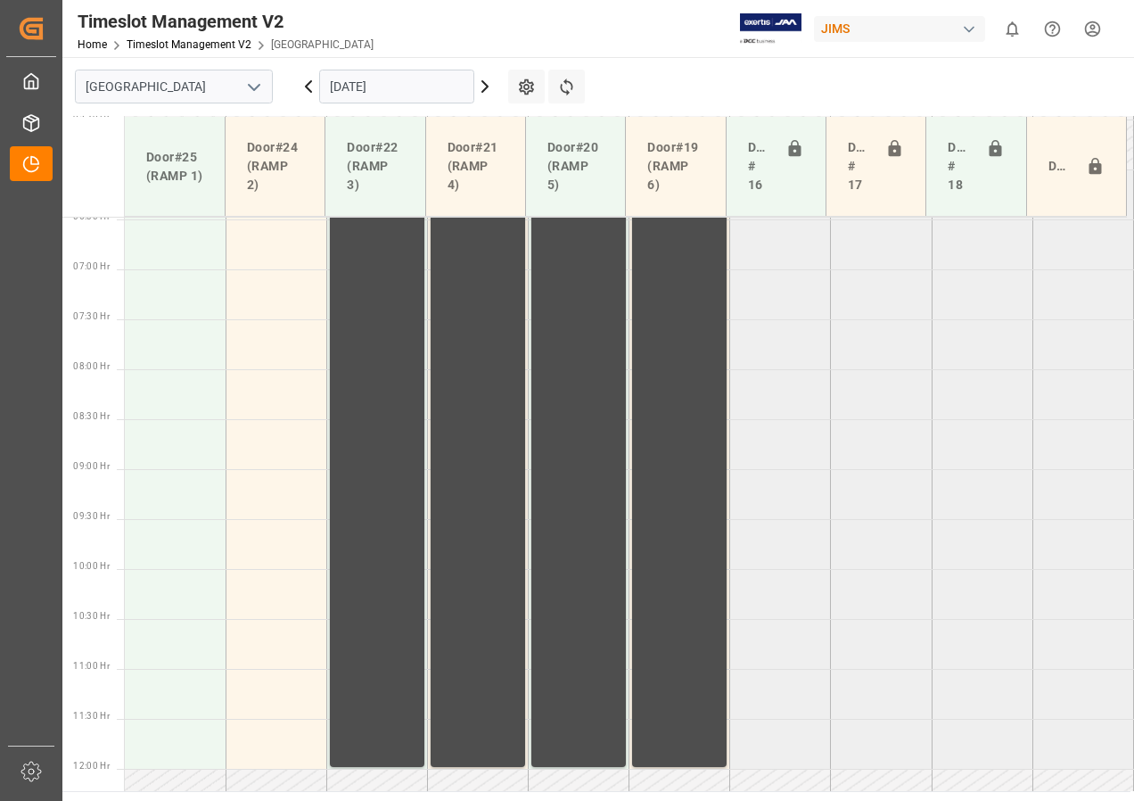
click at [311, 86] on icon at bounding box center [308, 86] width 21 height 21
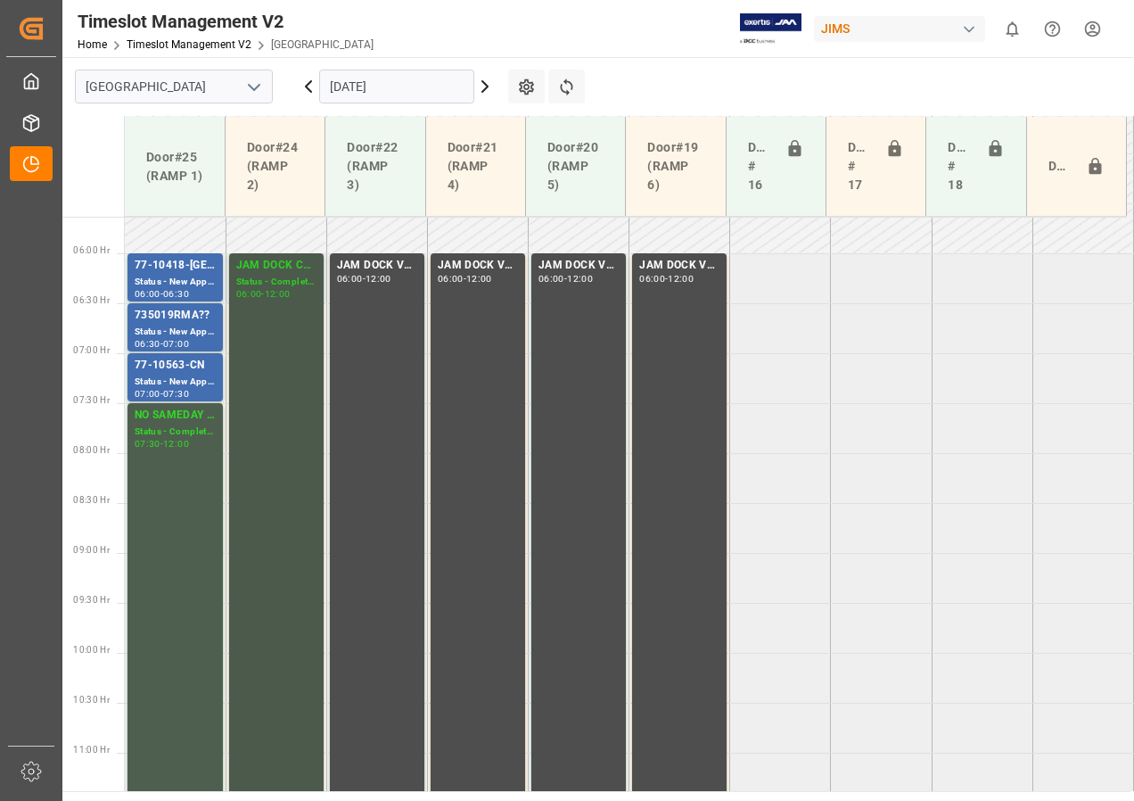
scroll to position [557, 0]
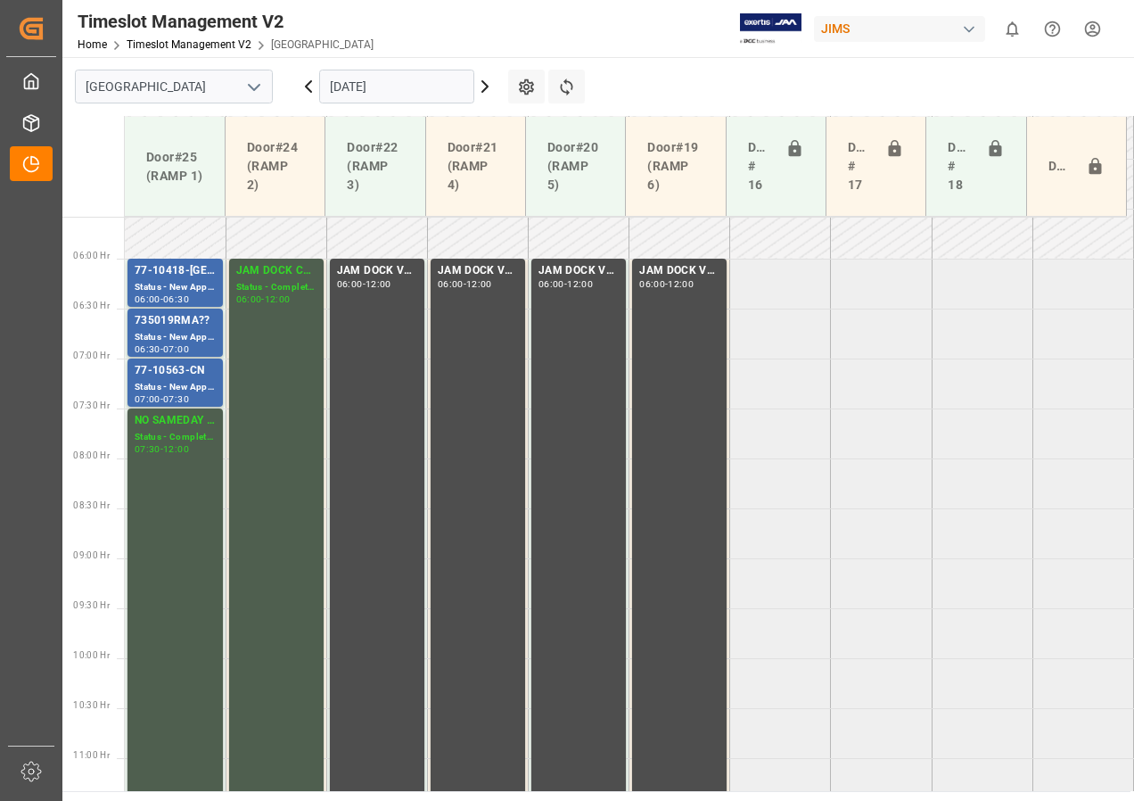
click at [484, 84] on icon at bounding box center [484, 86] width 5 height 11
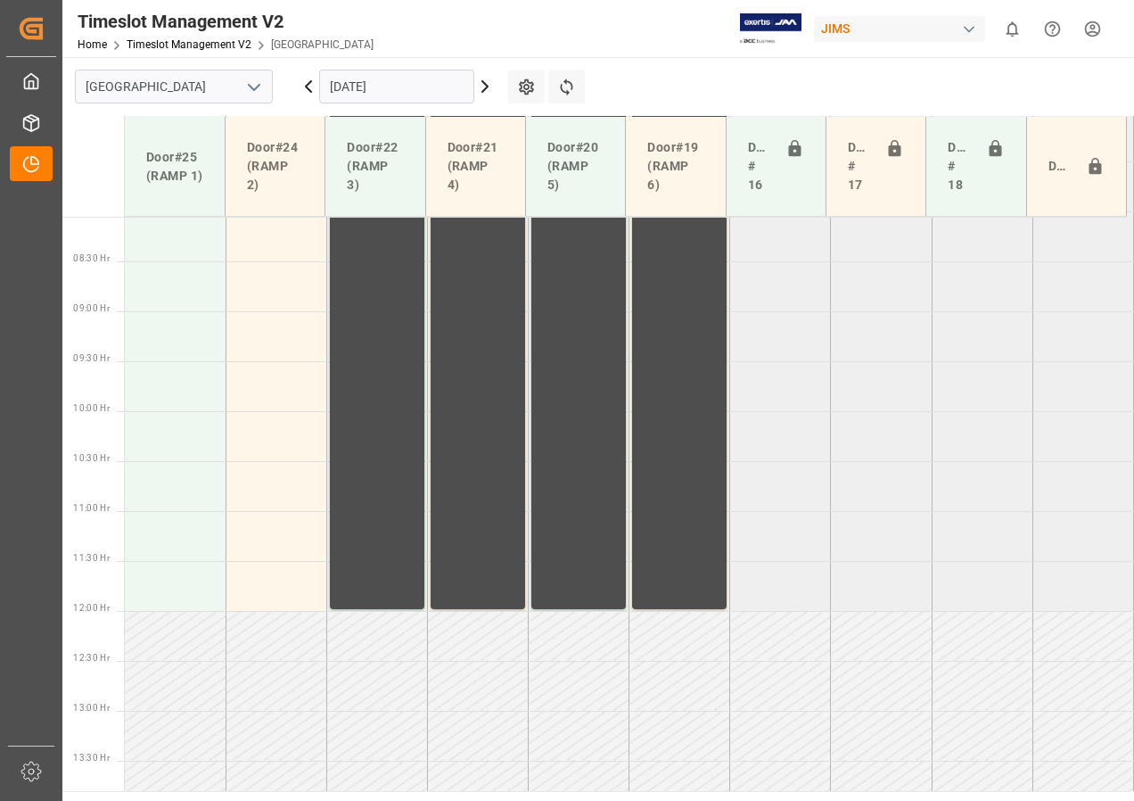
scroll to position [825, 0]
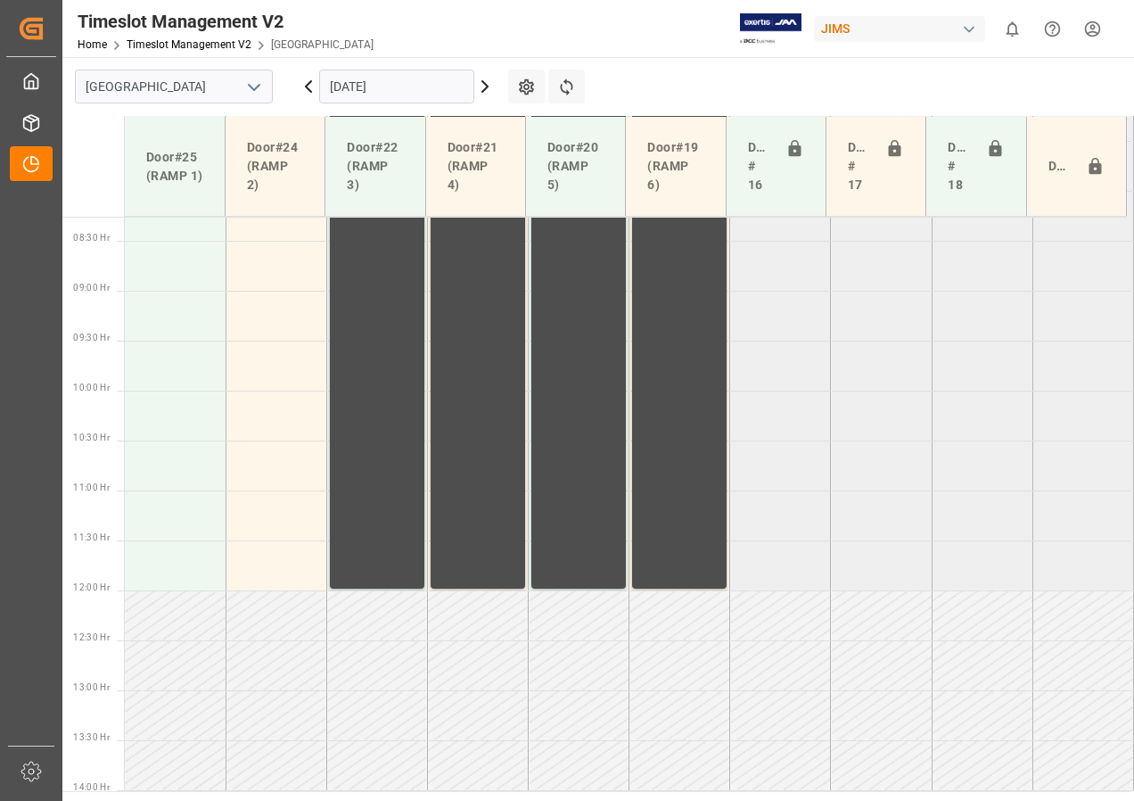
click at [305, 92] on icon at bounding box center [308, 86] width 21 height 21
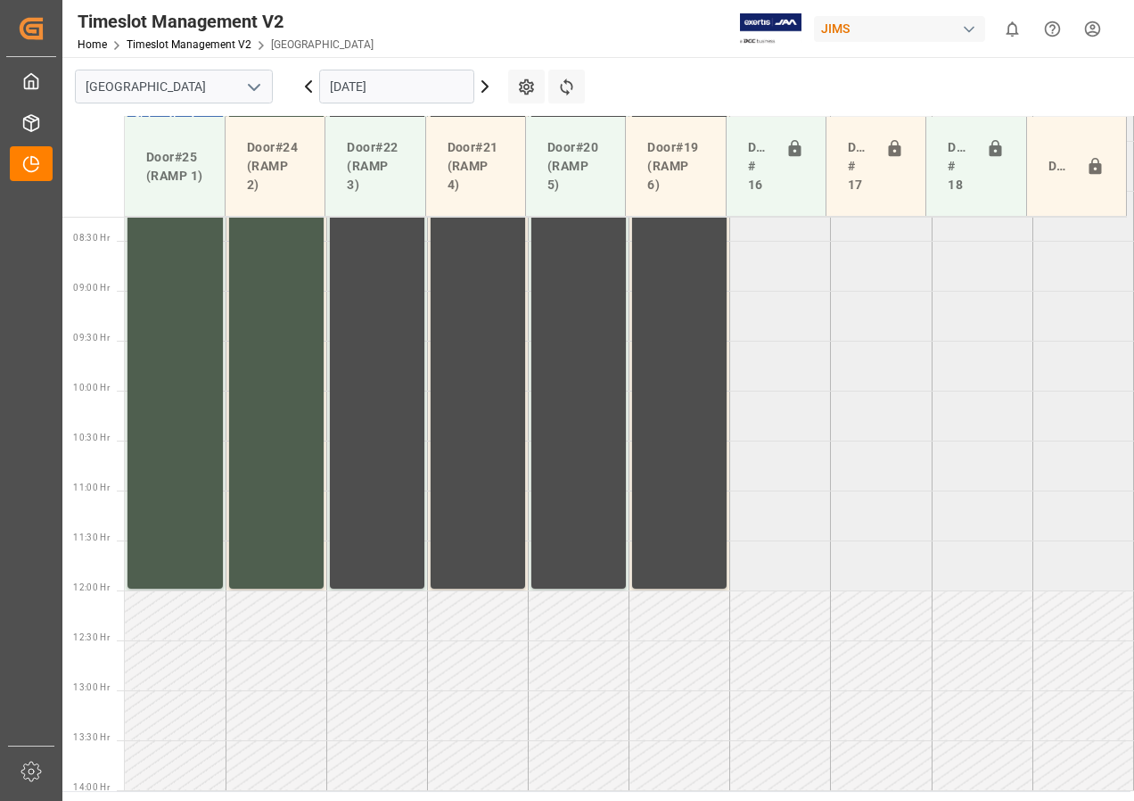
click at [486, 91] on icon at bounding box center [484, 86] width 21 height 21
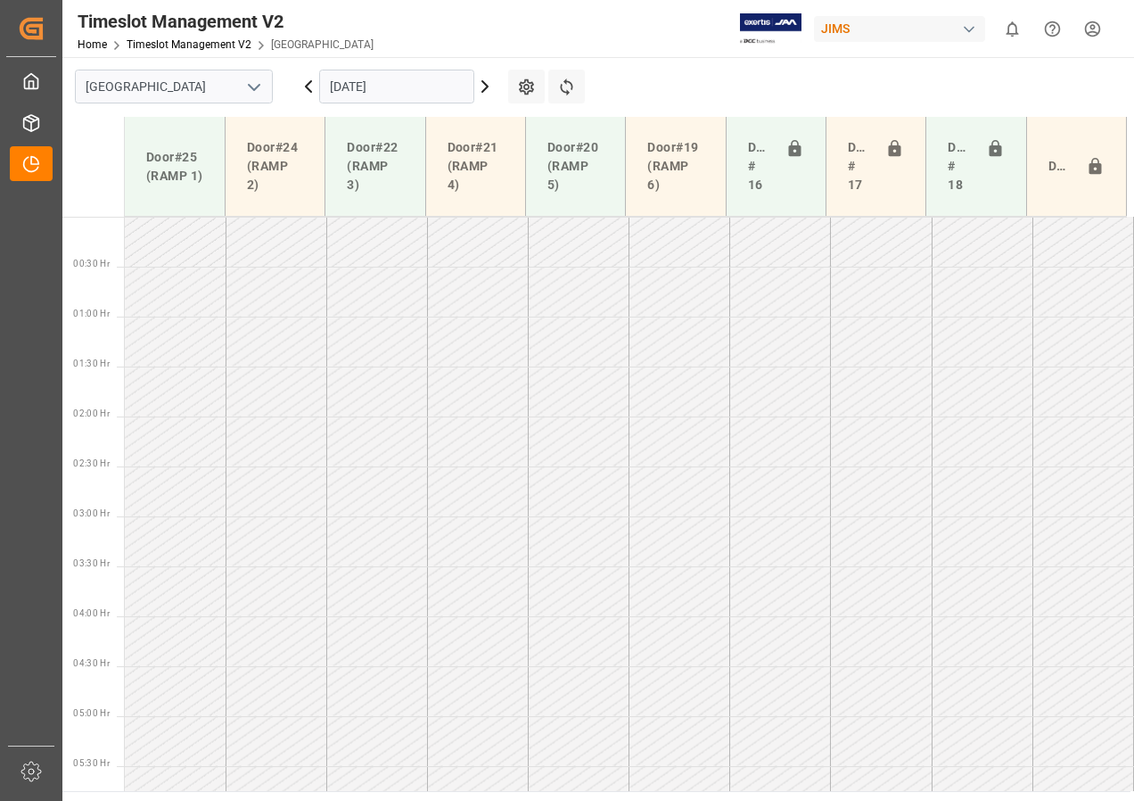
click at [486, 91] on icon at bounding box center [484, 86] width 21 height 21
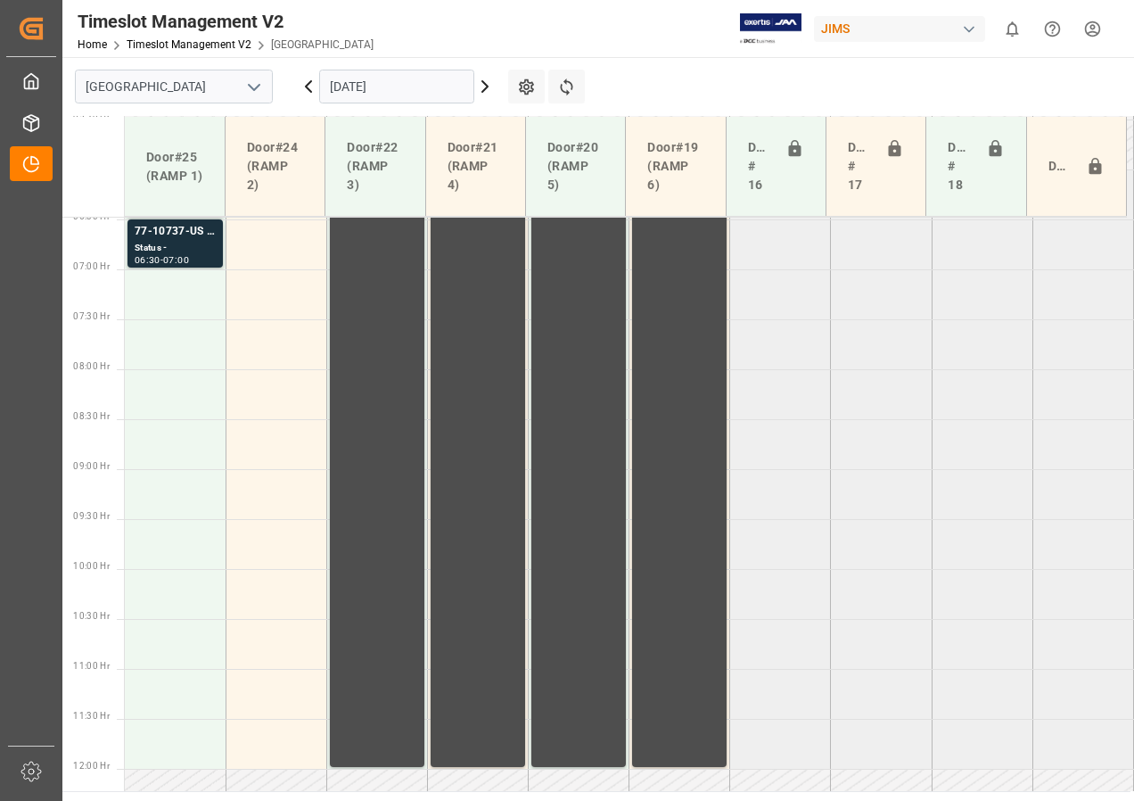
scroll to position [468, 0]
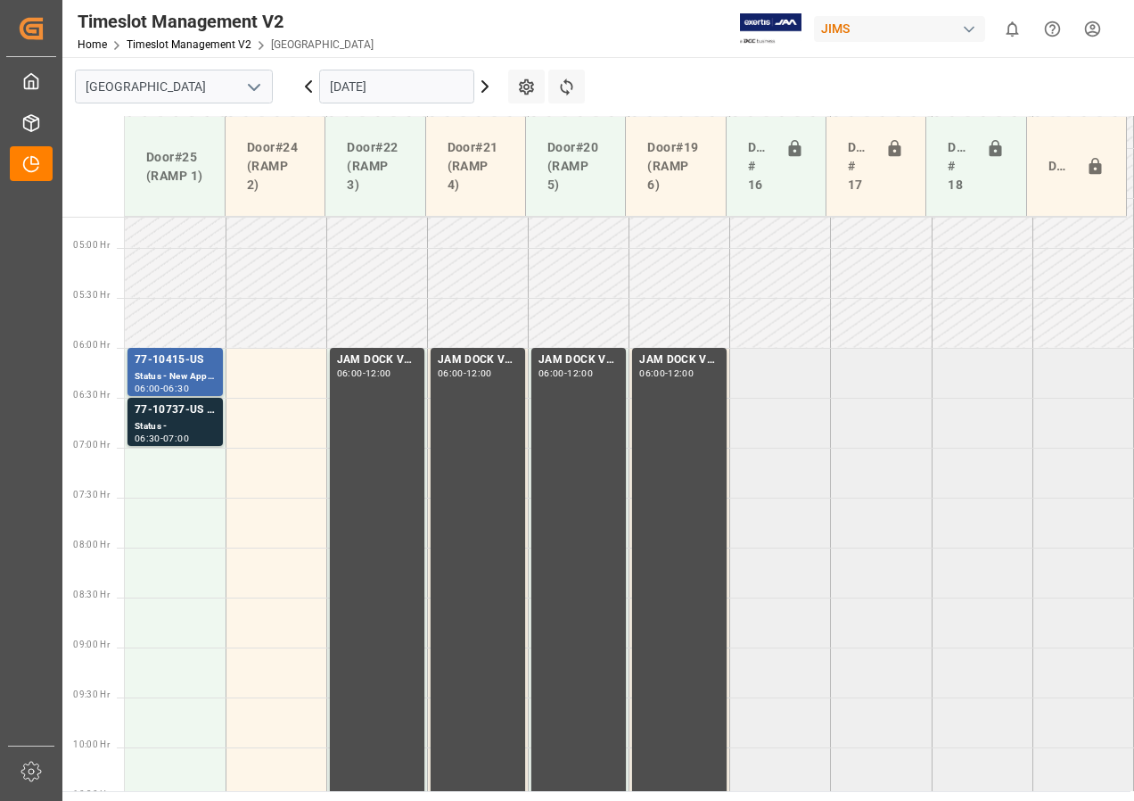
click at [482, 88] on icon at bounding box center [484, 86] width 21 height 21
click at [315, 88] on icon at bounding box center [308, 86] width 21 height 21
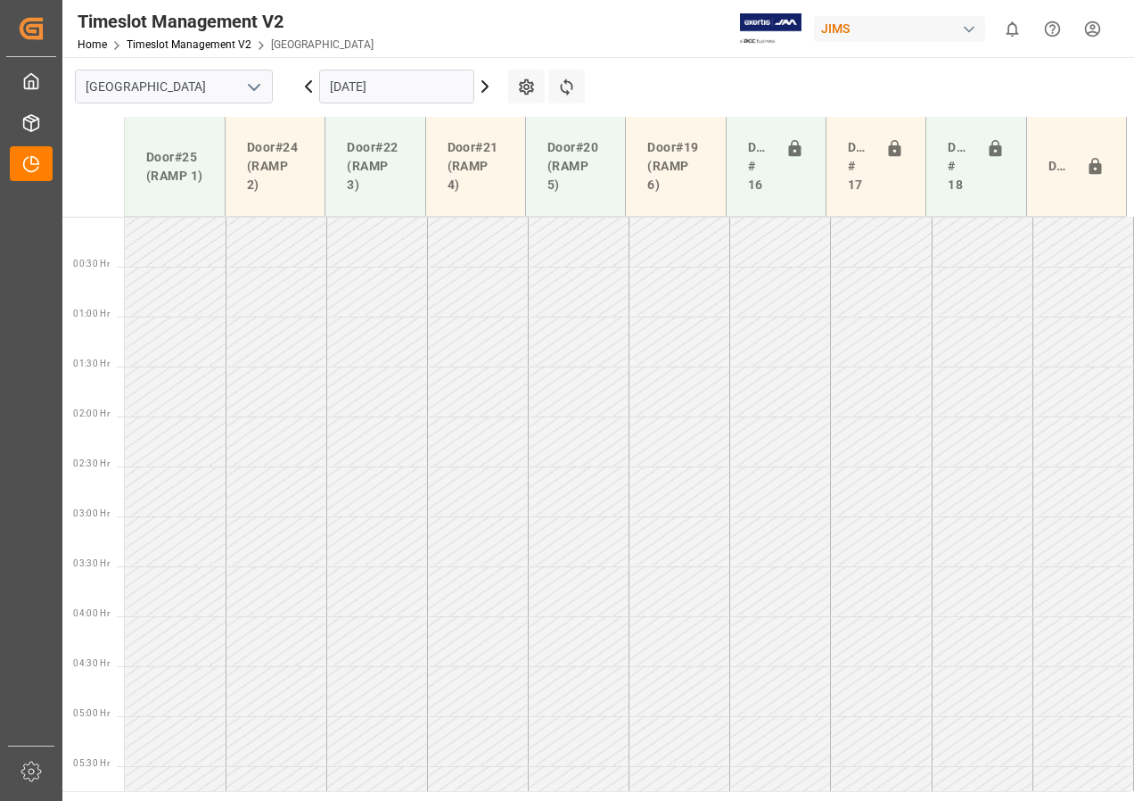
click at [315, 88] on icon at bounding box center [308, 86] width 21 height 21
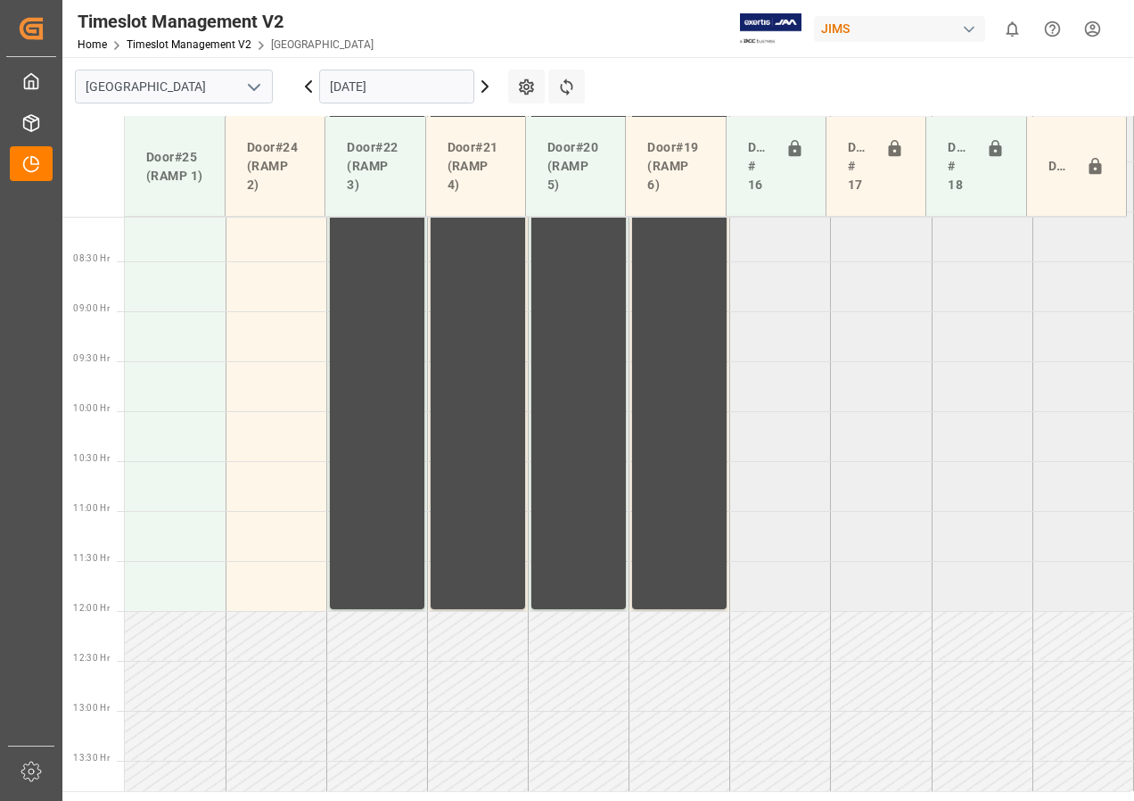
scroll to position [825, 0]
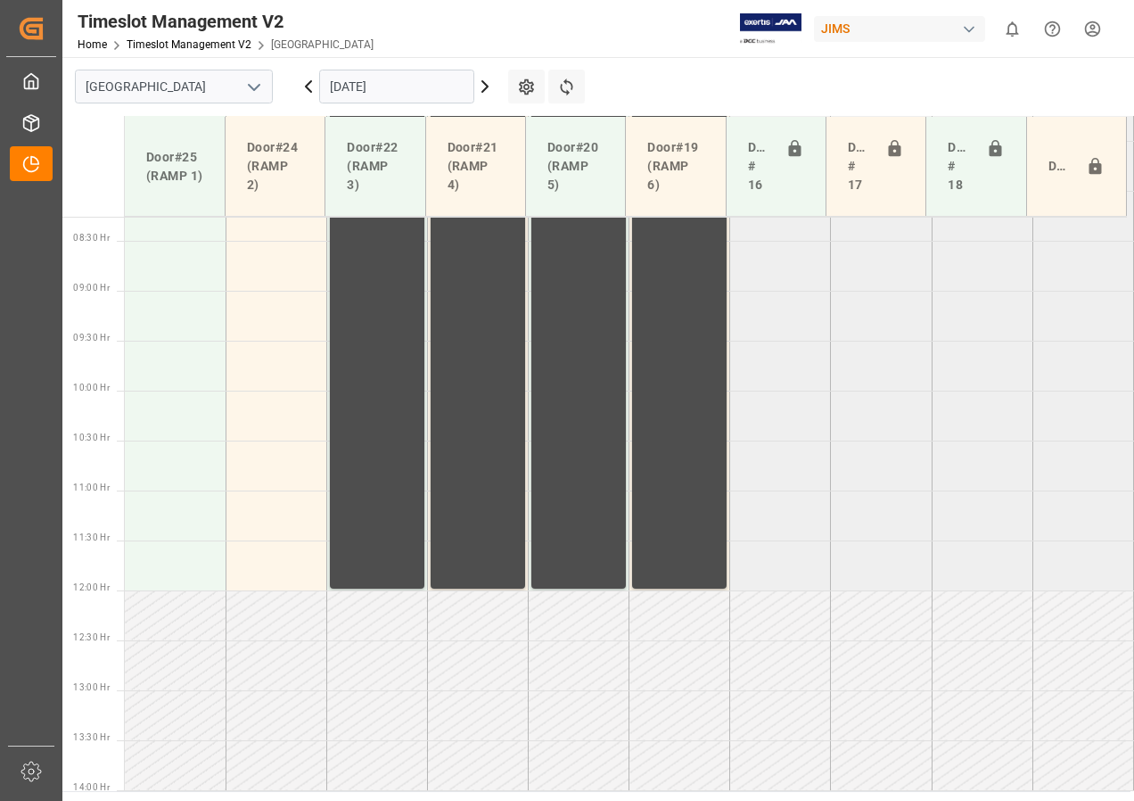
click at [307, 87] on icon at bounding box center [308, 86] width 5 height 11
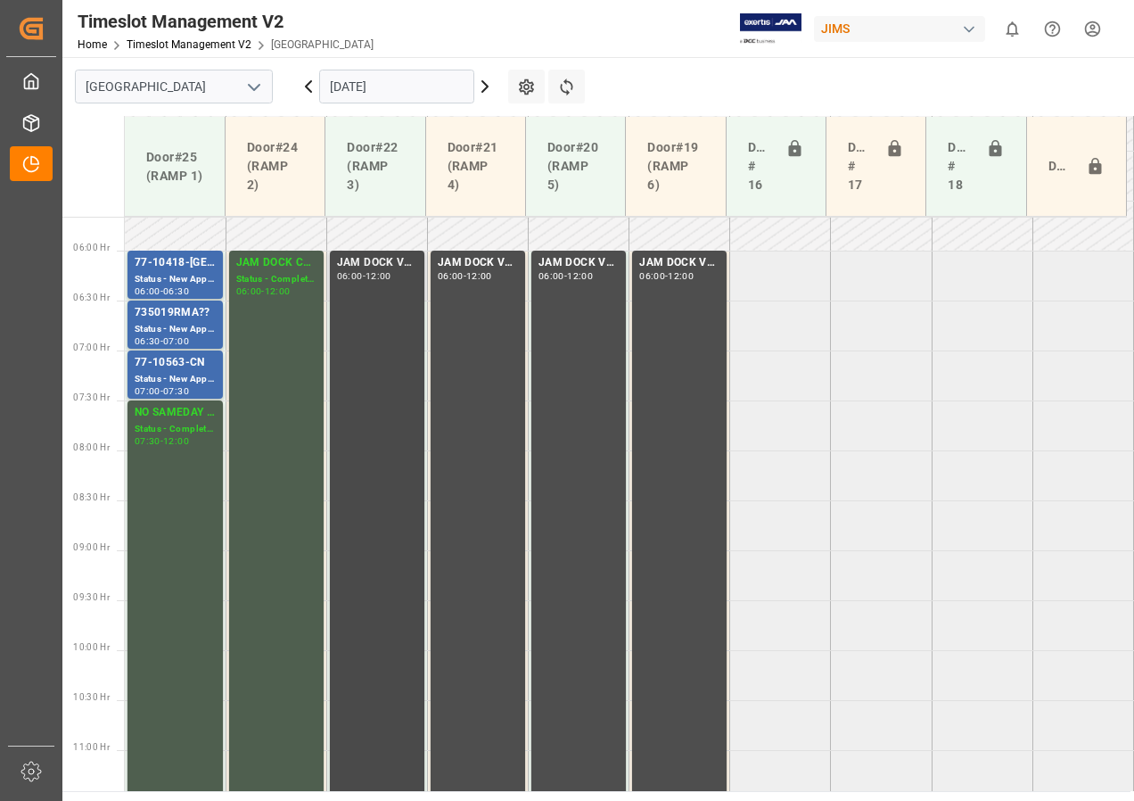
scroll to position [557, 0]
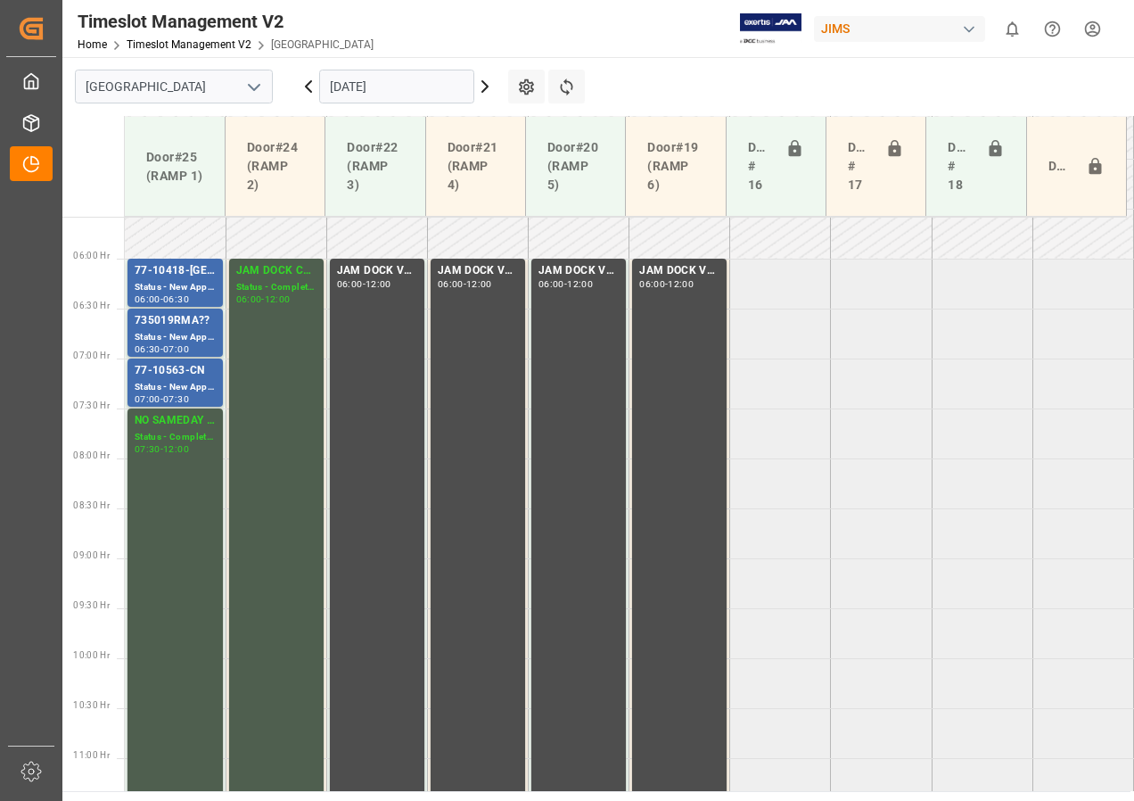
click at [482, 93] on icon at bounding box center [484, 86] width 21 height 21
